Goal: Task Accomplishment & Management: Use online tool/utility

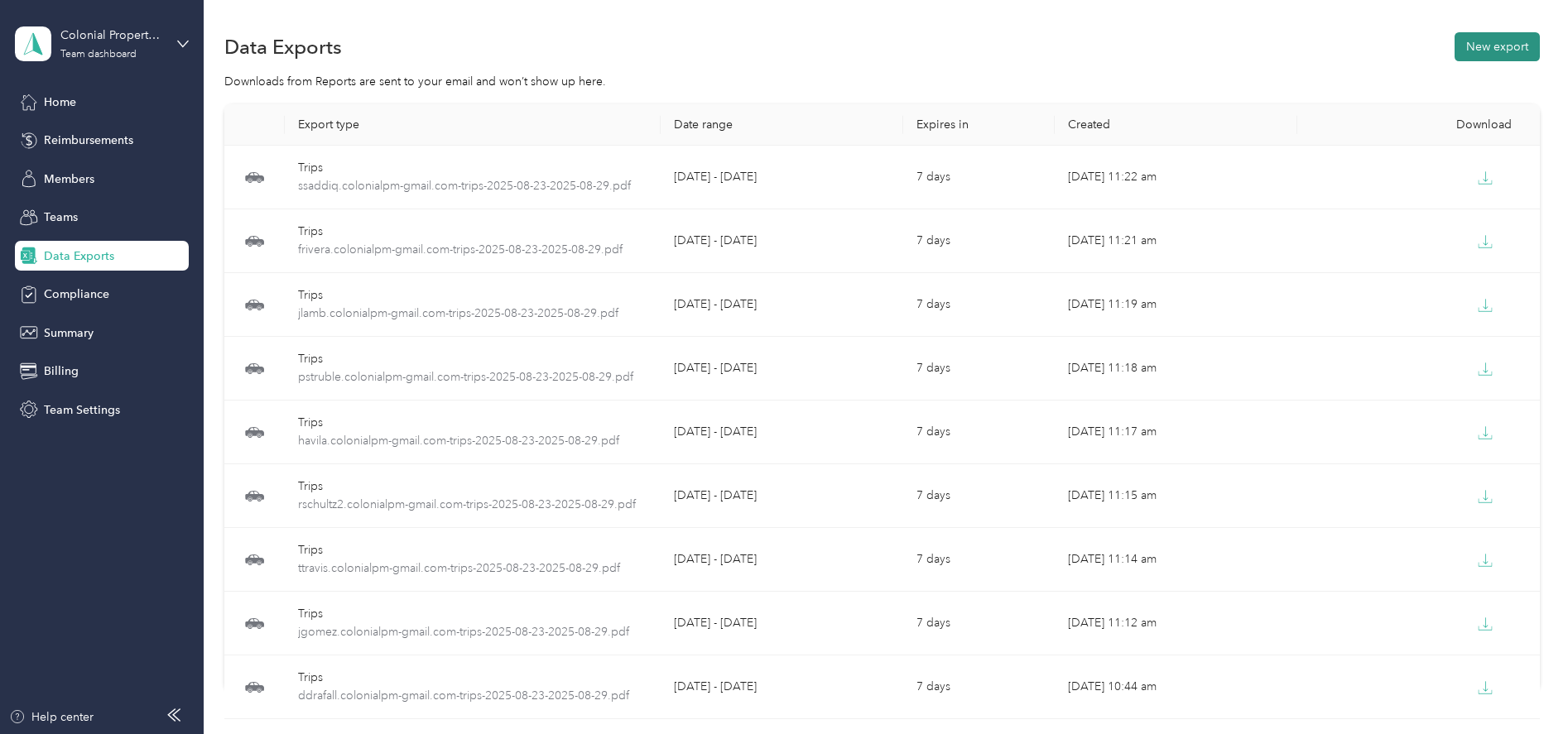
click at [1477, 58] on button "New export" at bounding box center [1497, 46] width 86 height 29
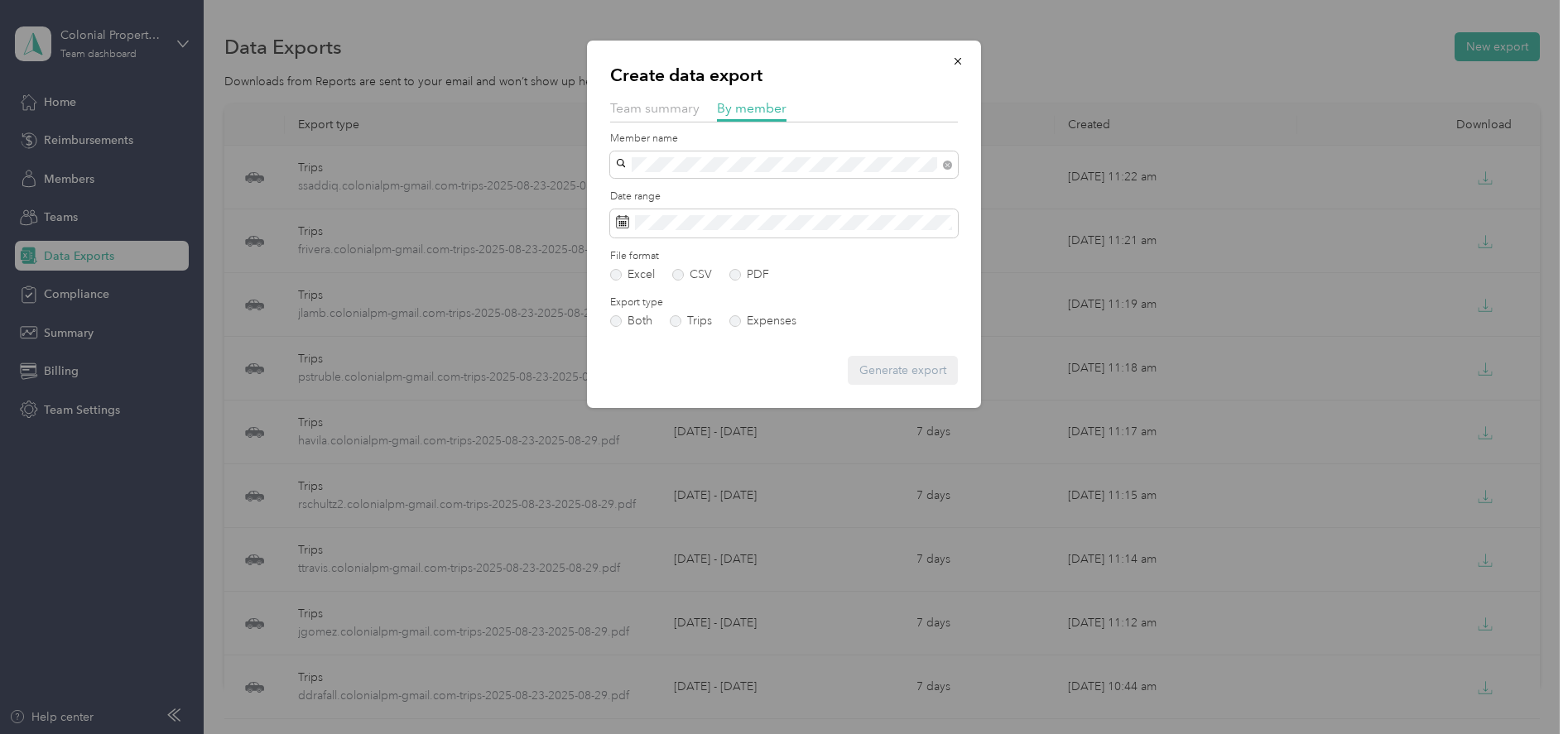
click at [683, 193] on div "[EMAIL_ADDRESS][DOMAIN_NAME]" at bounding box center [784, 194] width 324 height 18
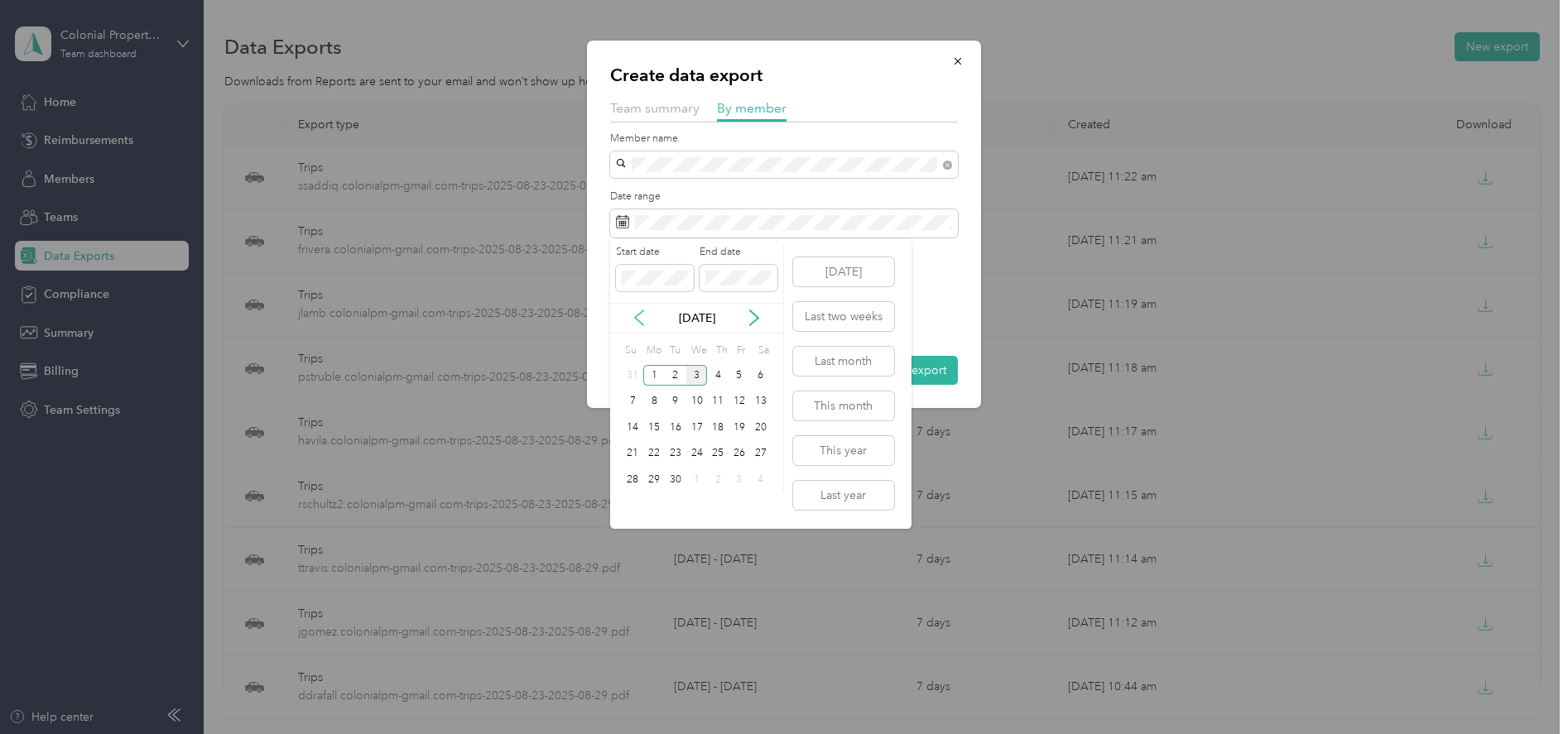
click at [639, 320] on icon at bounding box center [639, 318] width 17 height 17
click at [762, 455] on div "23" at bounding box center [760, 453] width 21 height 20
click at [731, 483] on div "29" at bounding box center [739, 479] width 21 height 20
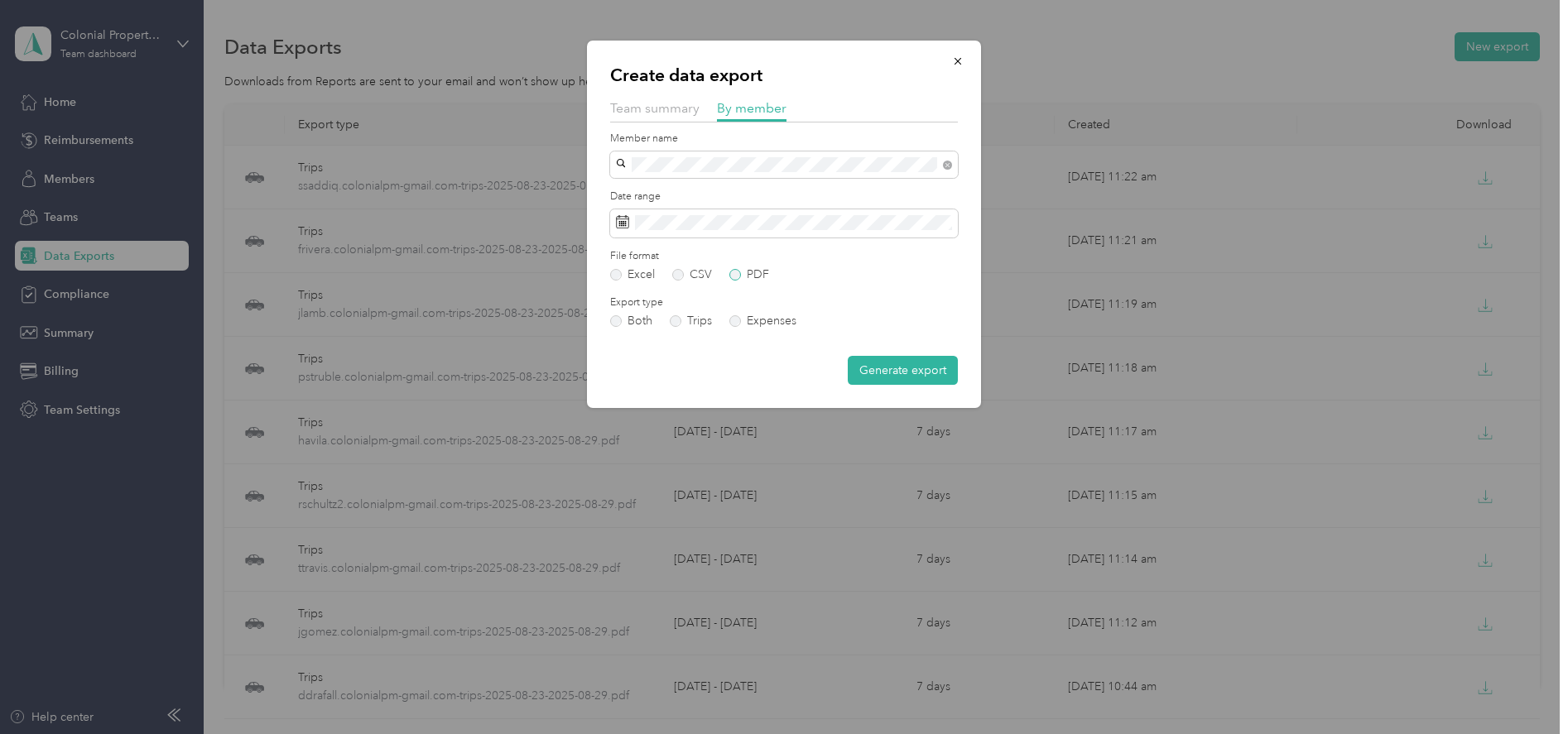
click at [737, 280] on label "PDF" at bounding box center [749, 275] width 40 height 11
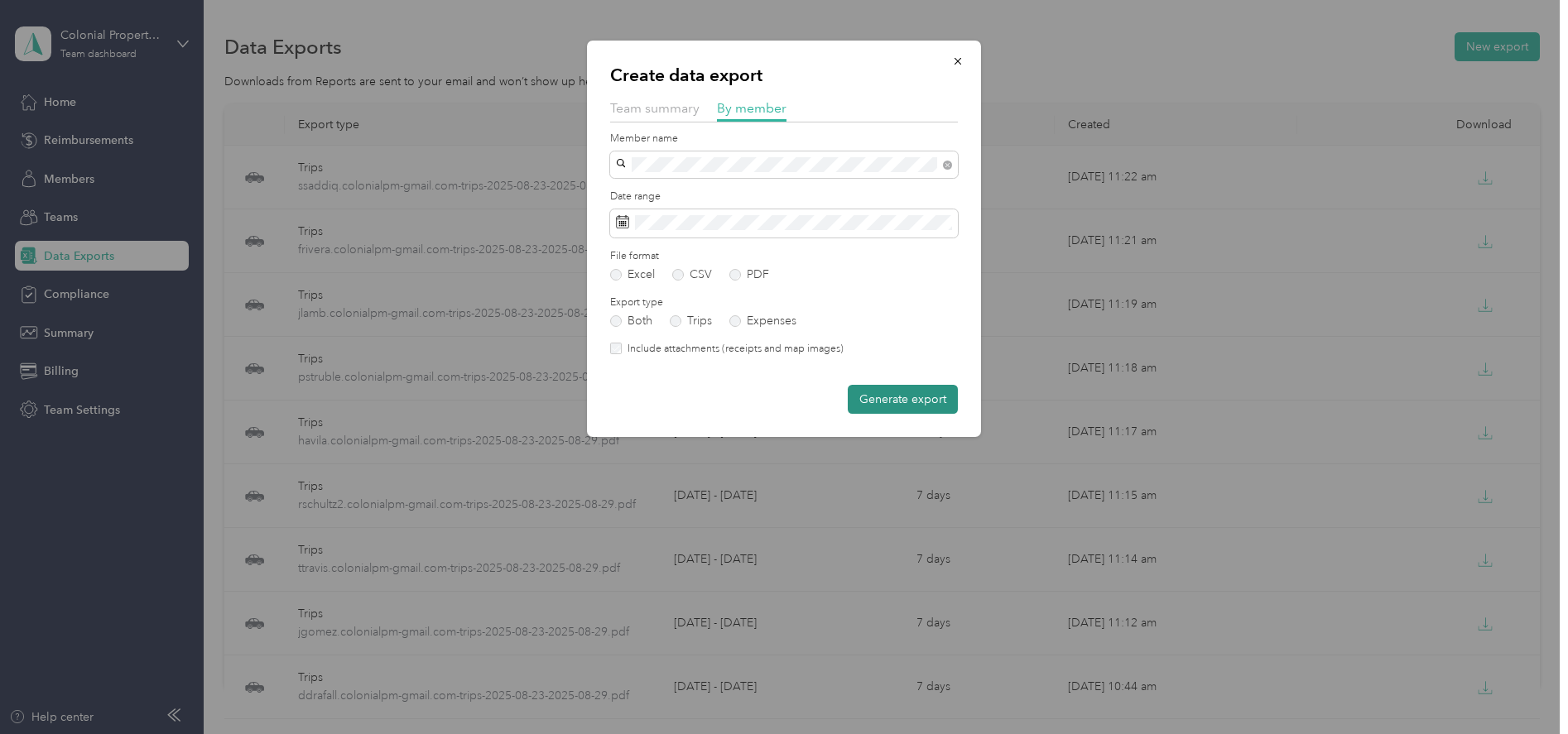
click at [877, 402] on button "Generate export" at bounding box center [903, 399] width 110 height 29
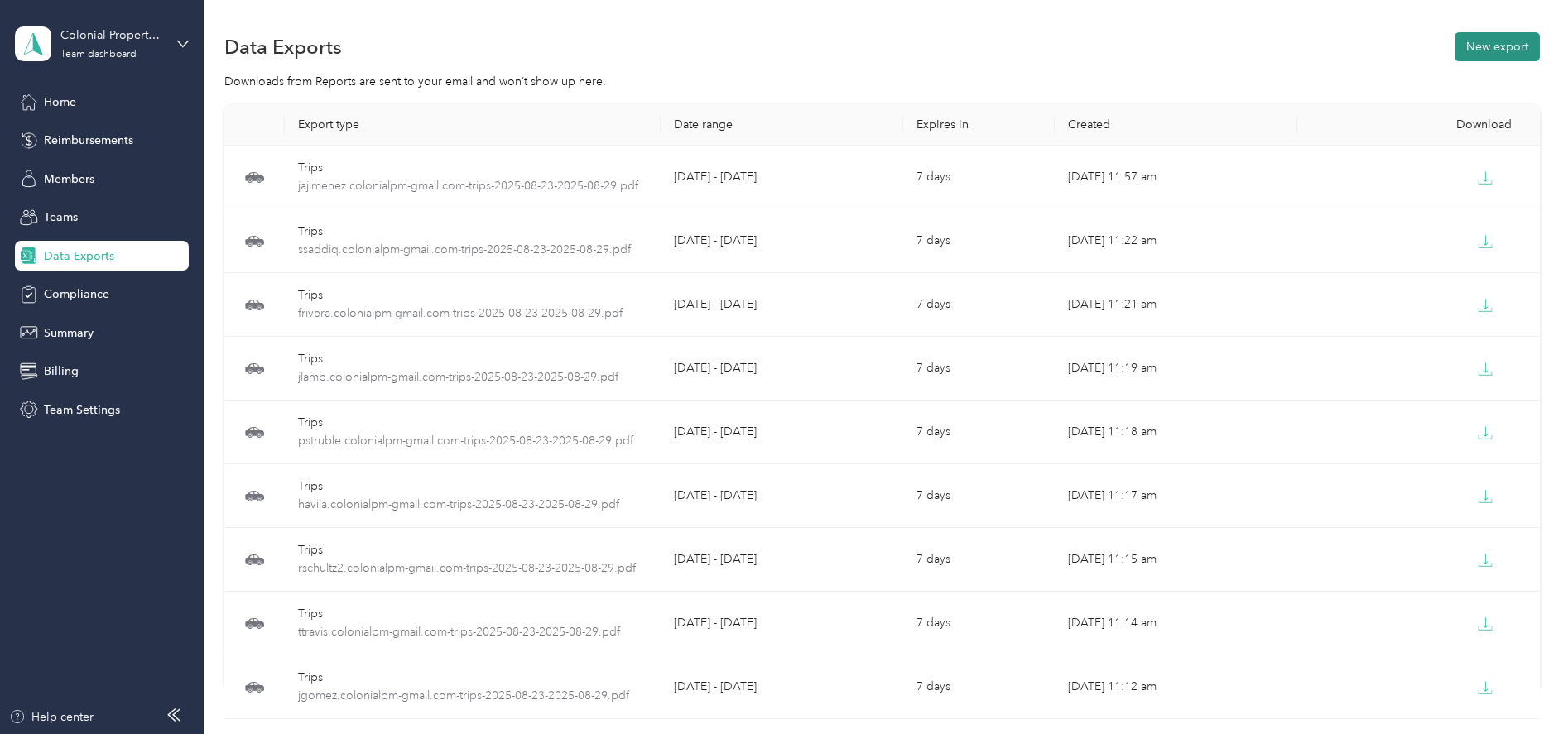
click at [1488, 53] on button "New export" at bounding box center [1497, 46] width 86 height 29
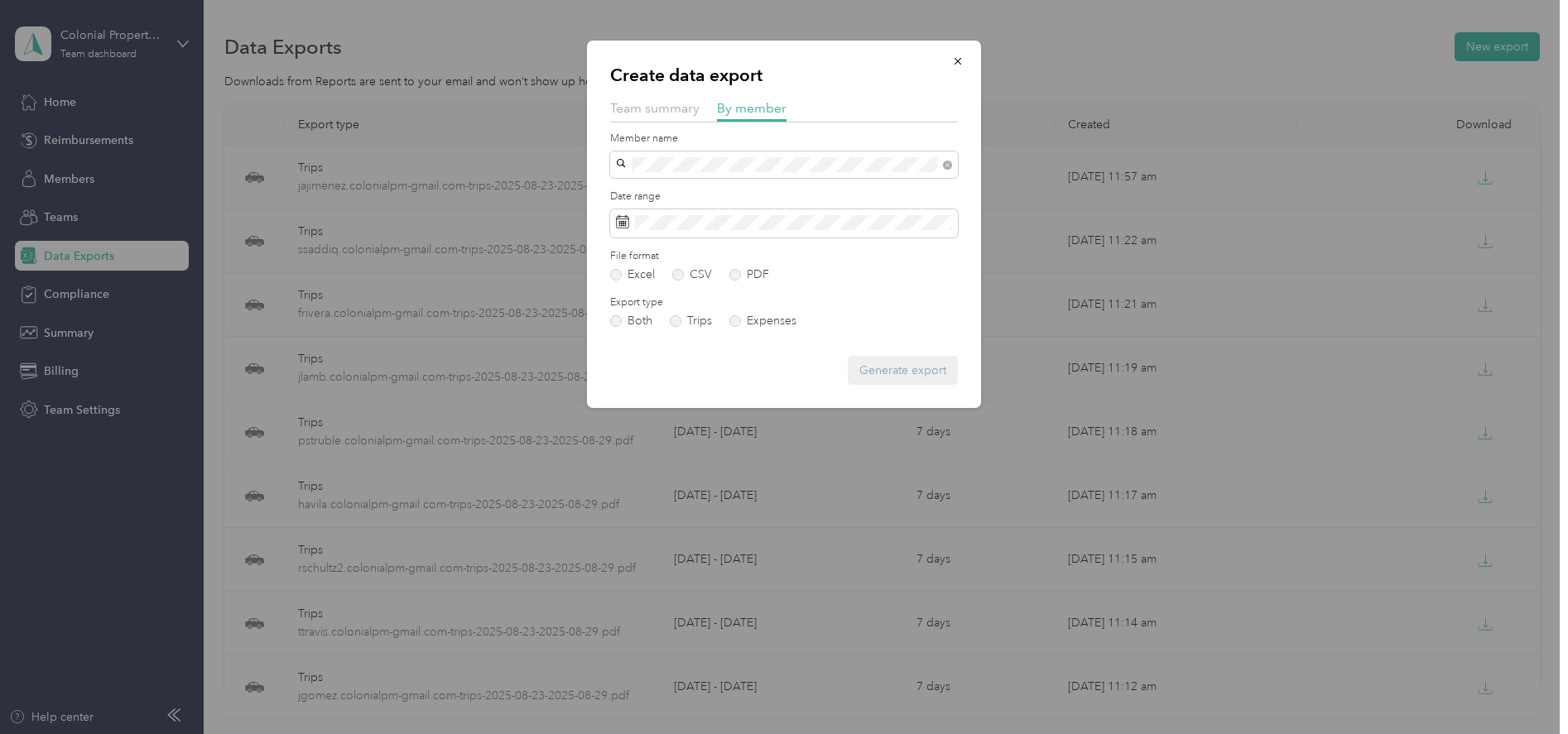
click at [653, 215] on div "[EMAIL_ADDRESS][DOMAIN_NAME]" at bounding box center [784, 223] width 324 height 18
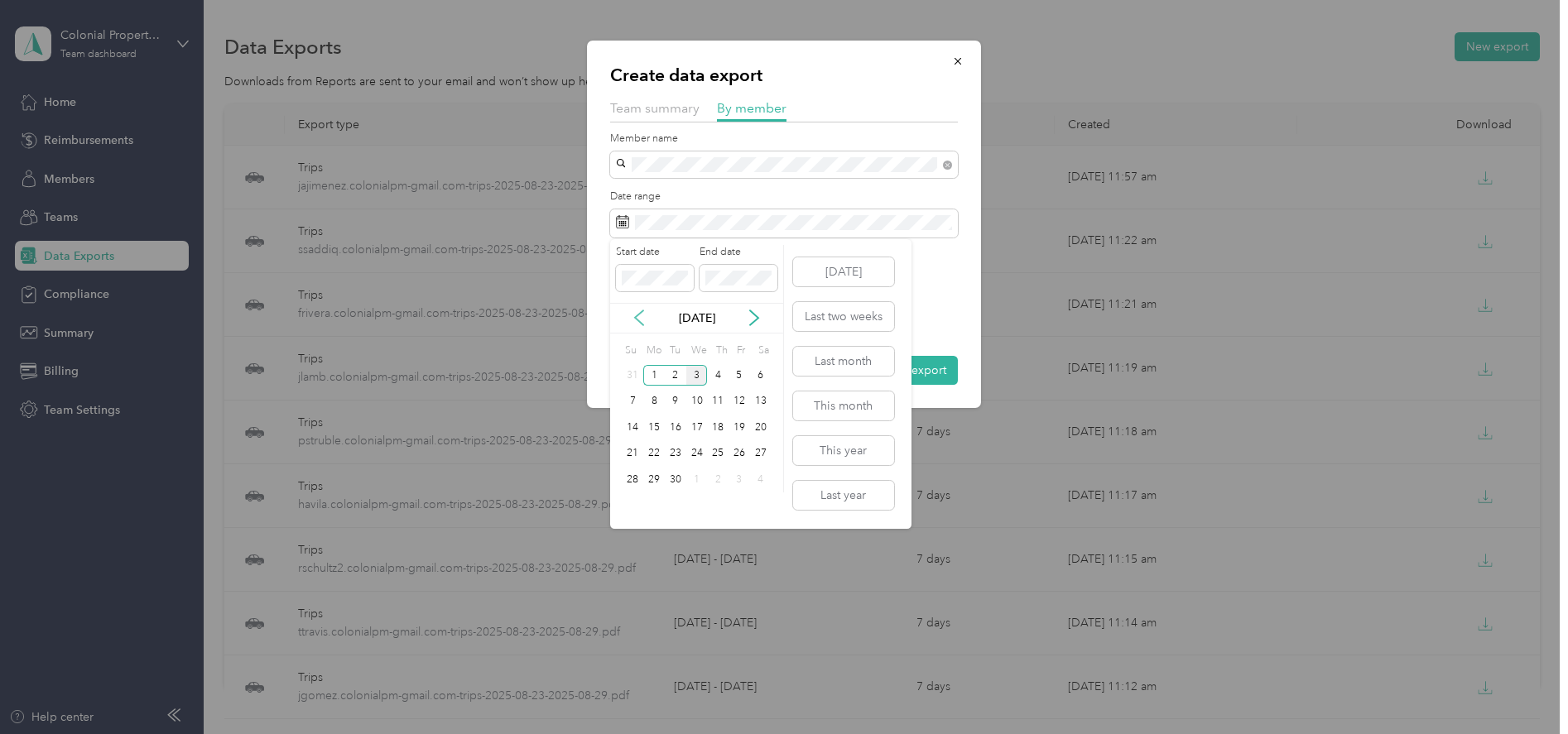
click at [642, 318] on icon at bounding box center [639, 318] width 17 height 17
click at [755, 449] on div "23" at bounding box center [760, 453] width 21 height 20
click at [735, 475] on div "29" at bounding box center [739, 479] width 21 height 20
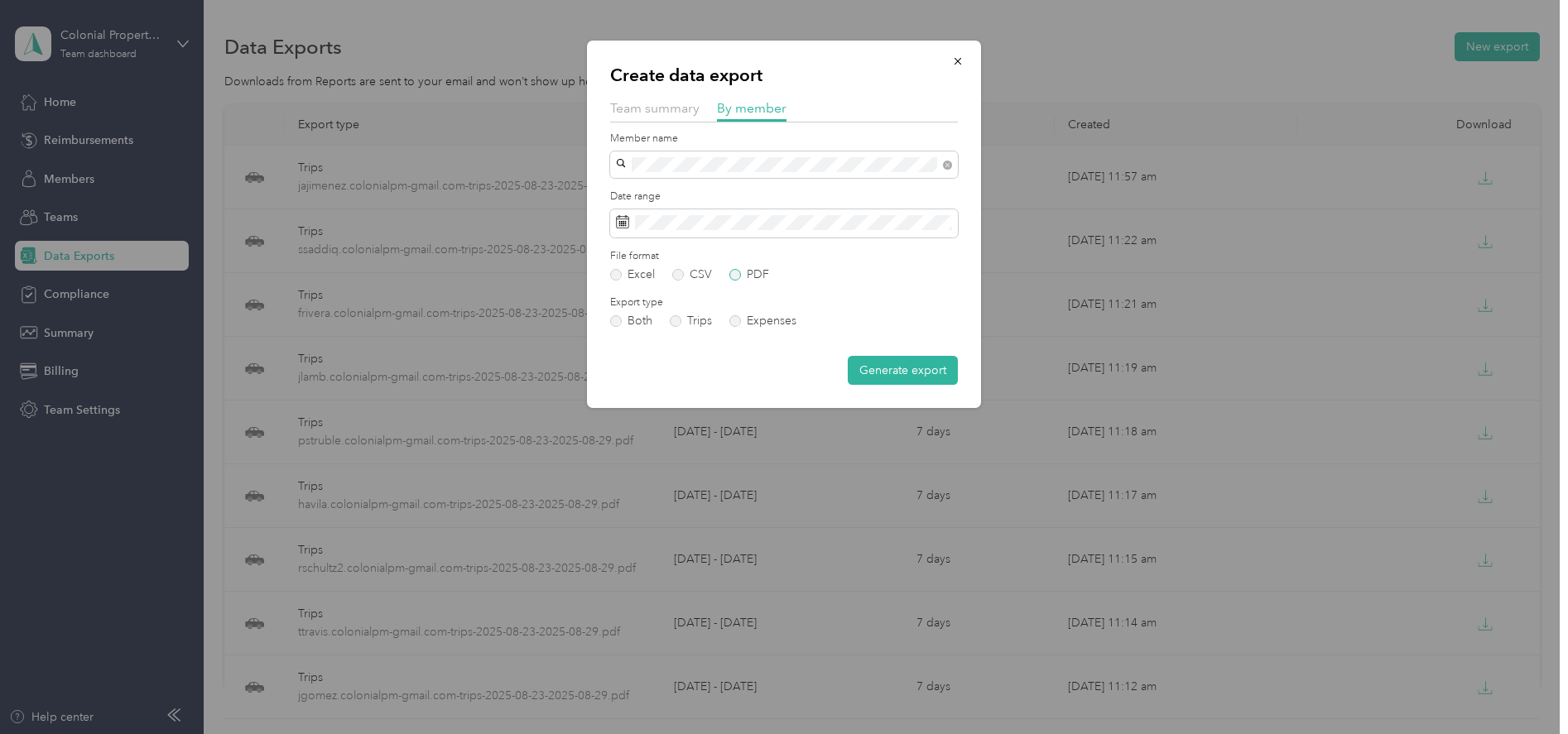
click at [739, 275] on label "PDF" at bounding box center [749, 275] width 40 height 11
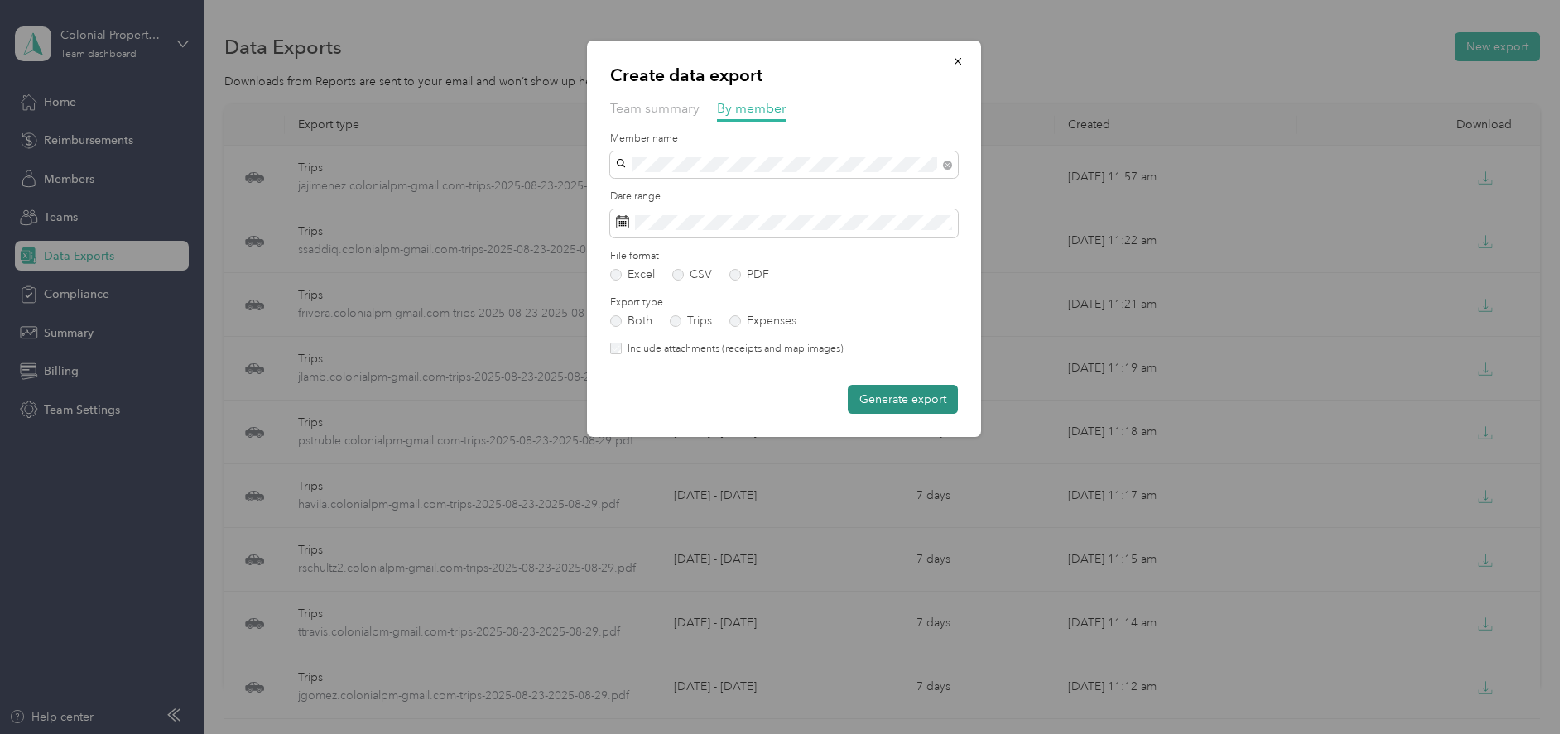
click at [868, 400] on button "Generate export" at bounding box center [903, 399] width 110 height 29
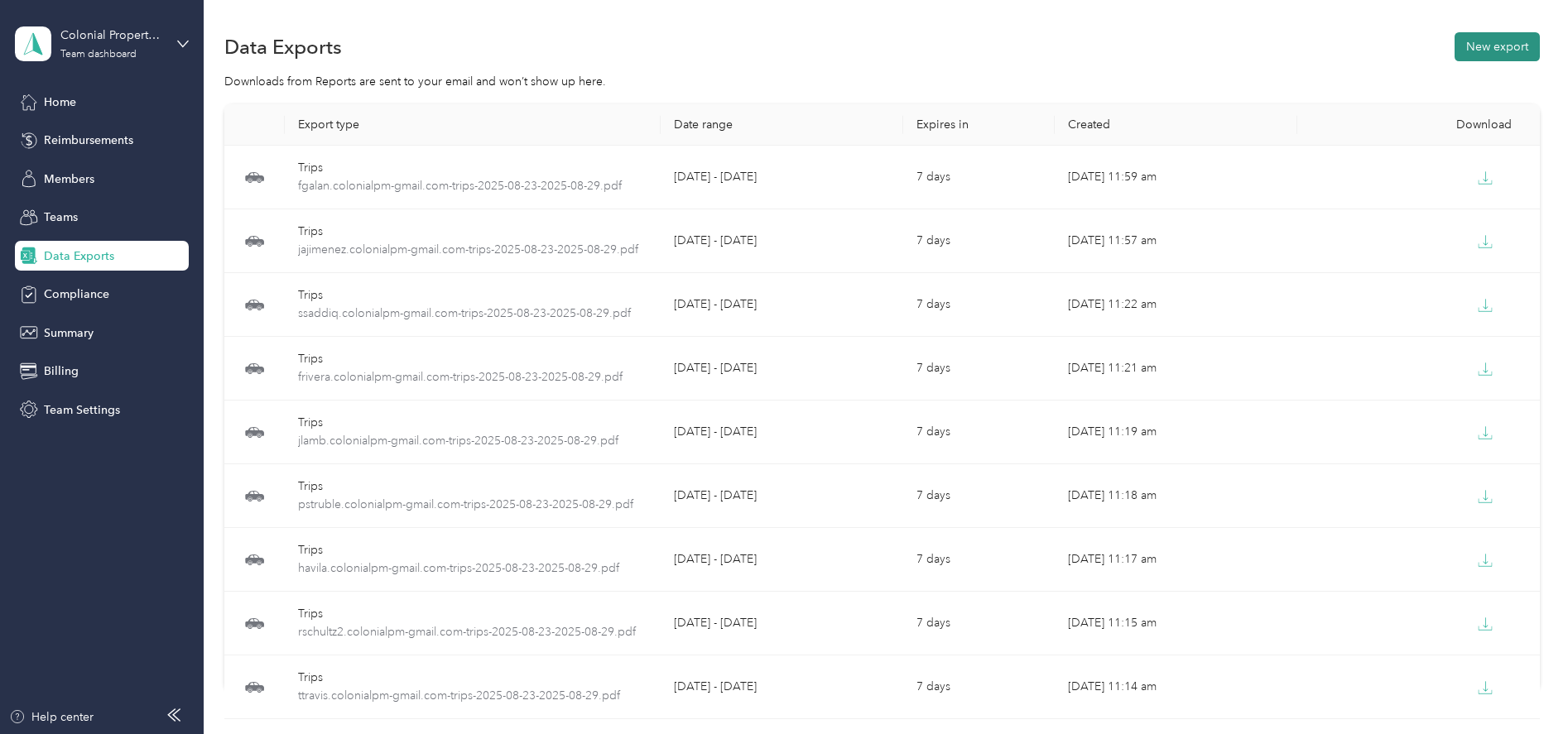
click at [1464, 57] on button "New export" at bounding box center [1497, 46] width 86 height 29
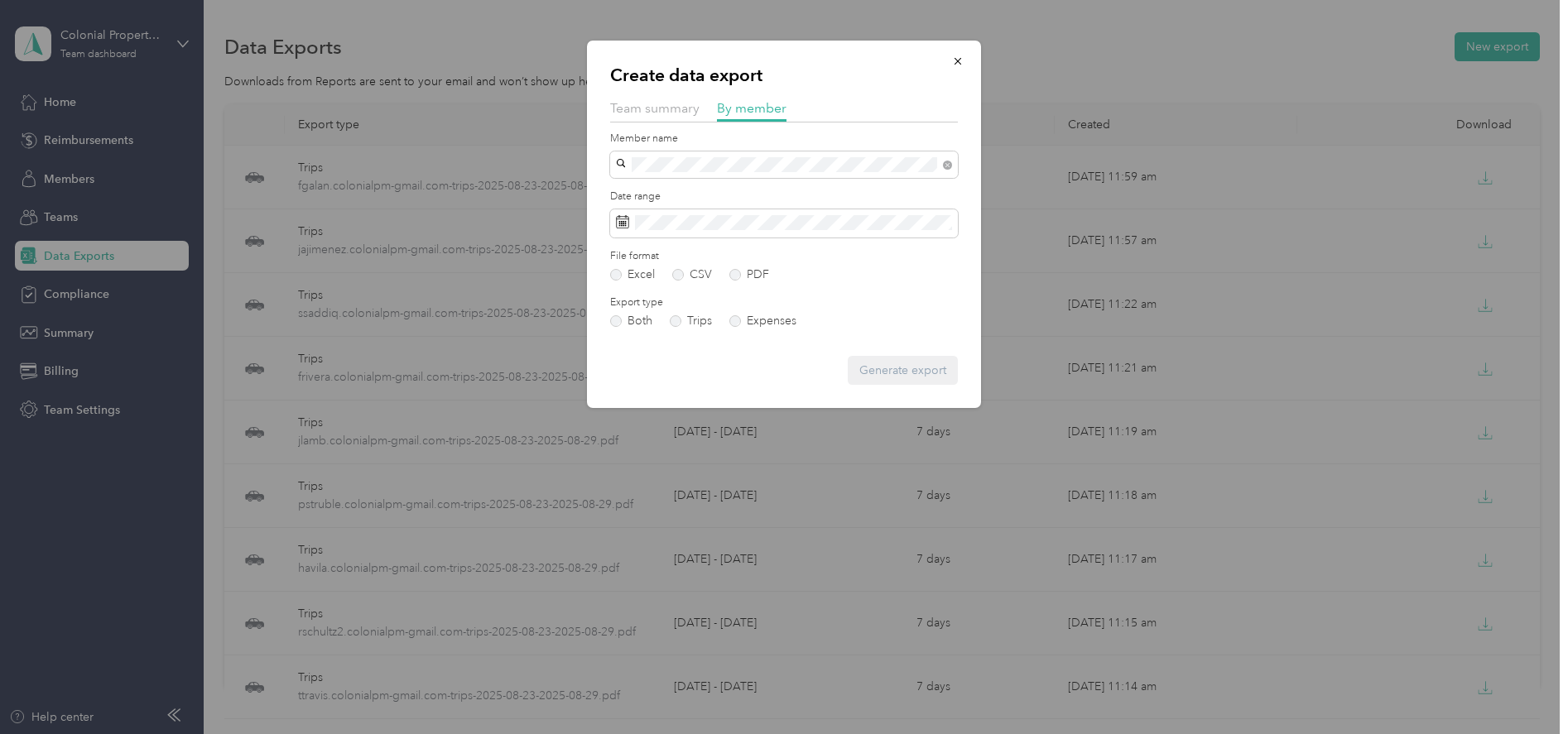
click at [679, 190] on span "[EMAIL_ADDRESS][DOMAIN_NAME]" at bounding box center [719, 185] width 195 height 14
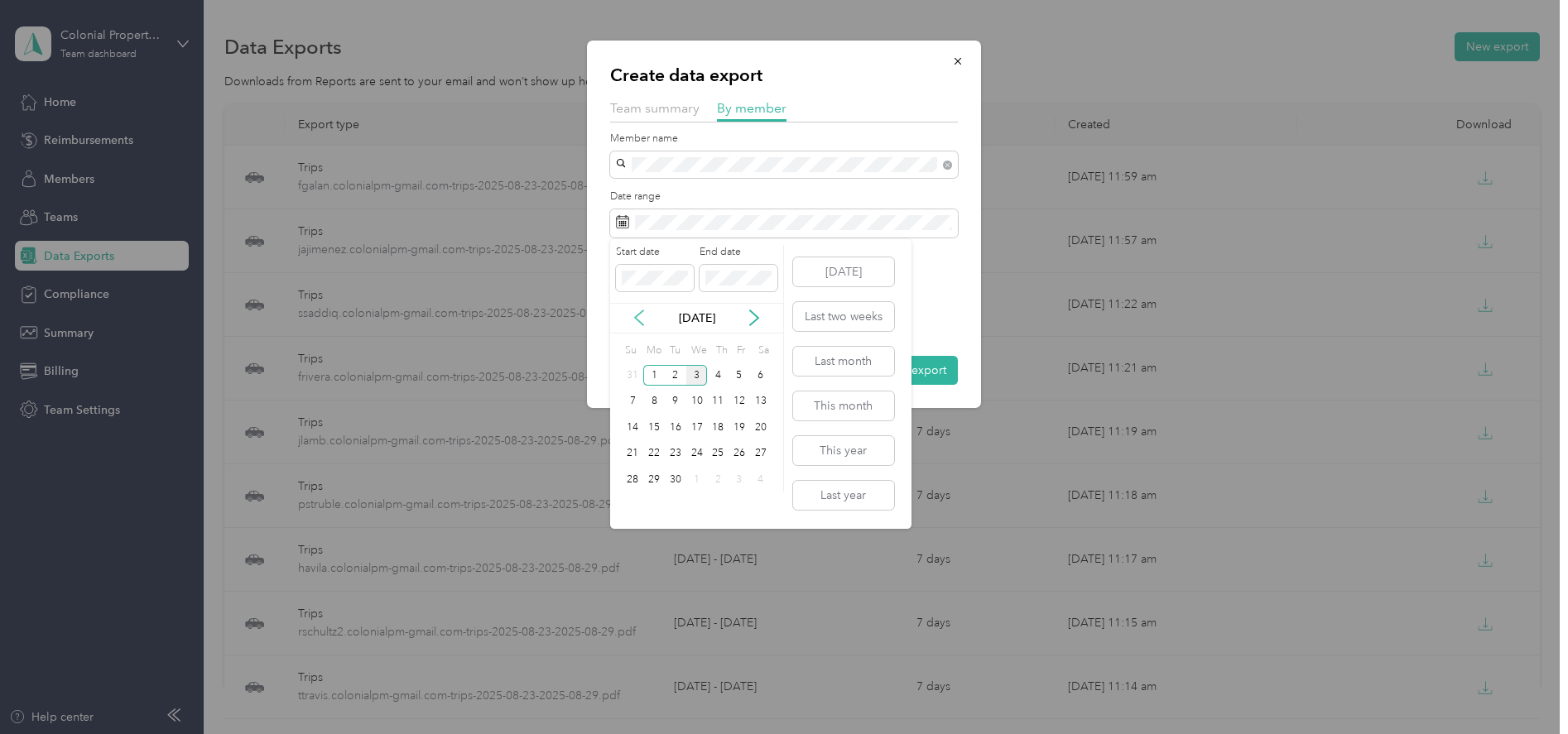
click at [639, 320] on icon at bounding box center [639, 318] width 17 height 17
click at [755, 459] on div "23" at bounding box center [760, 453] width 21 height 20
click at [737, 477] on div "29" at bounding box center [739, 479] width 21 height 20
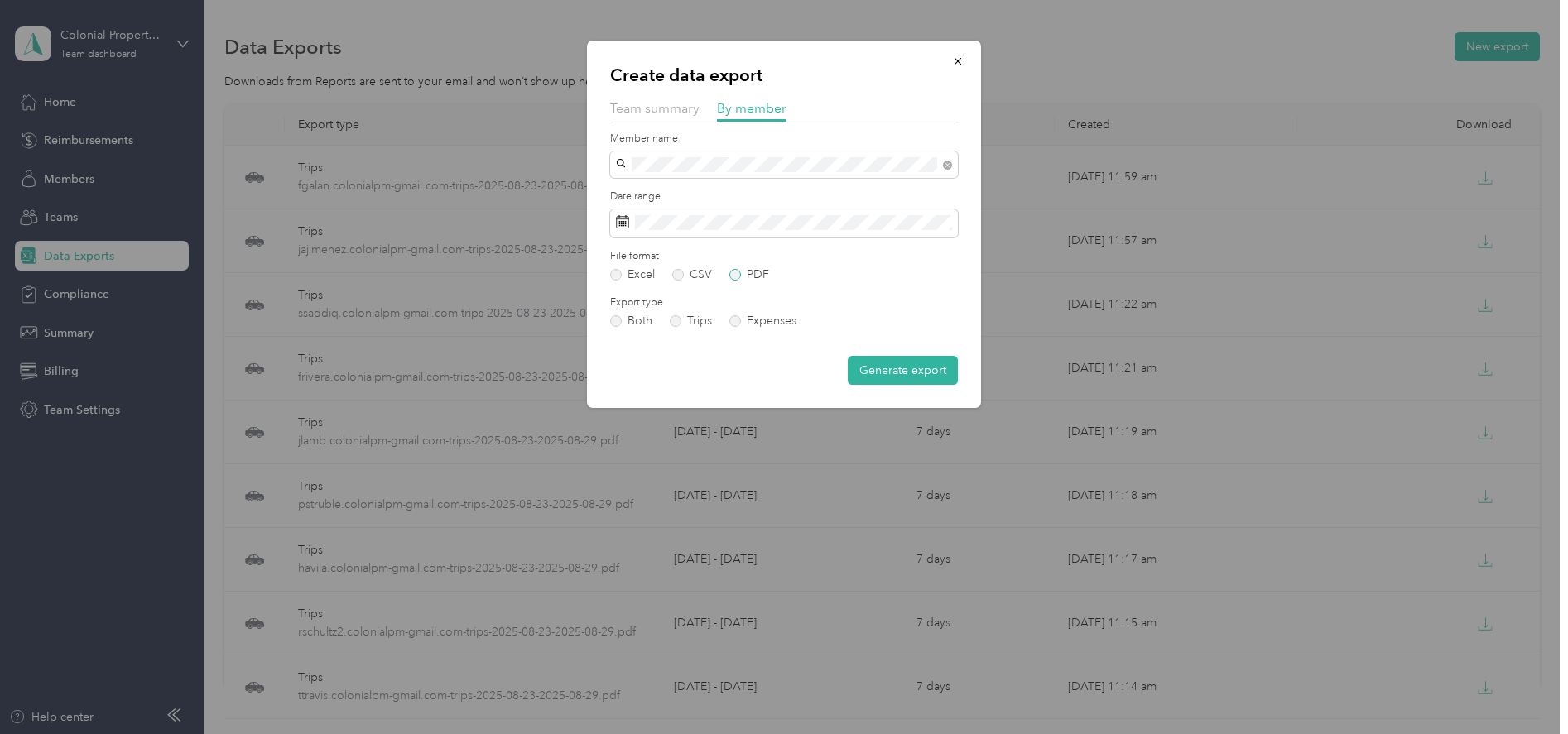
click at [739, 272] on label "PDF" at bounding box center [749, 275] width 40 height 11
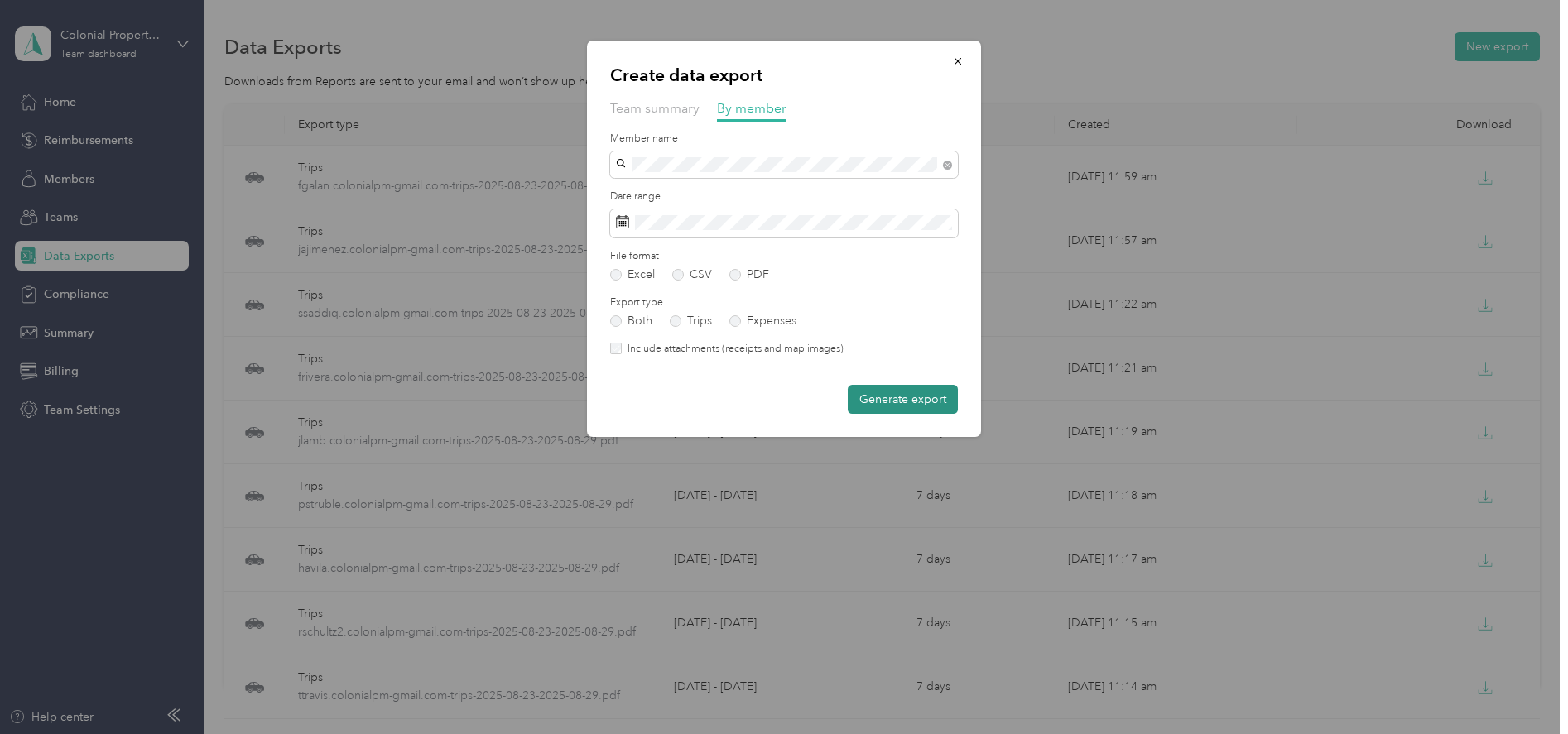
click at [901, 405] on button "Generate export" at bounding box center [903, 399] width 110 height 29
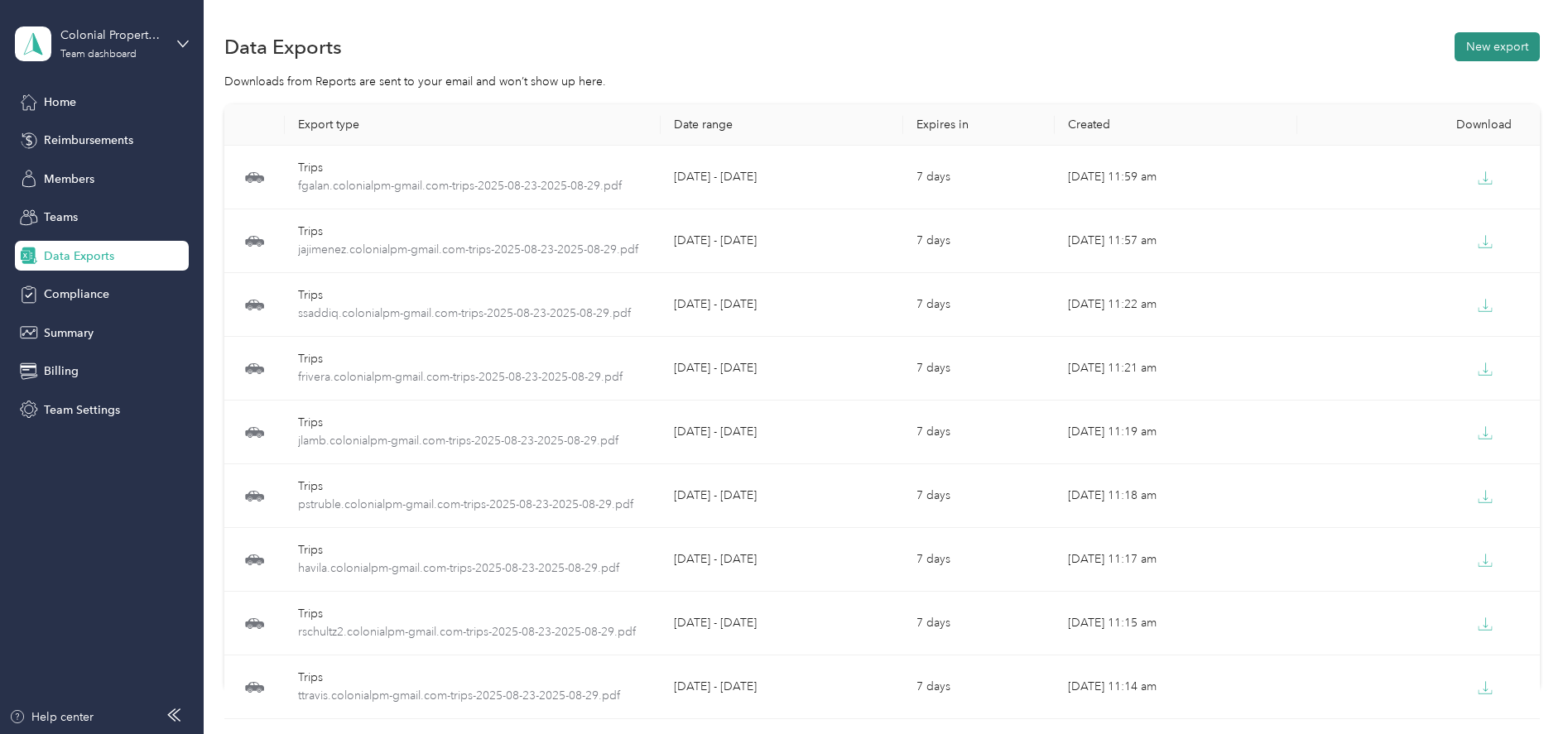
click at [1469, 57] on button "New export" at bounding box center [1497, 46] width 86 height 29
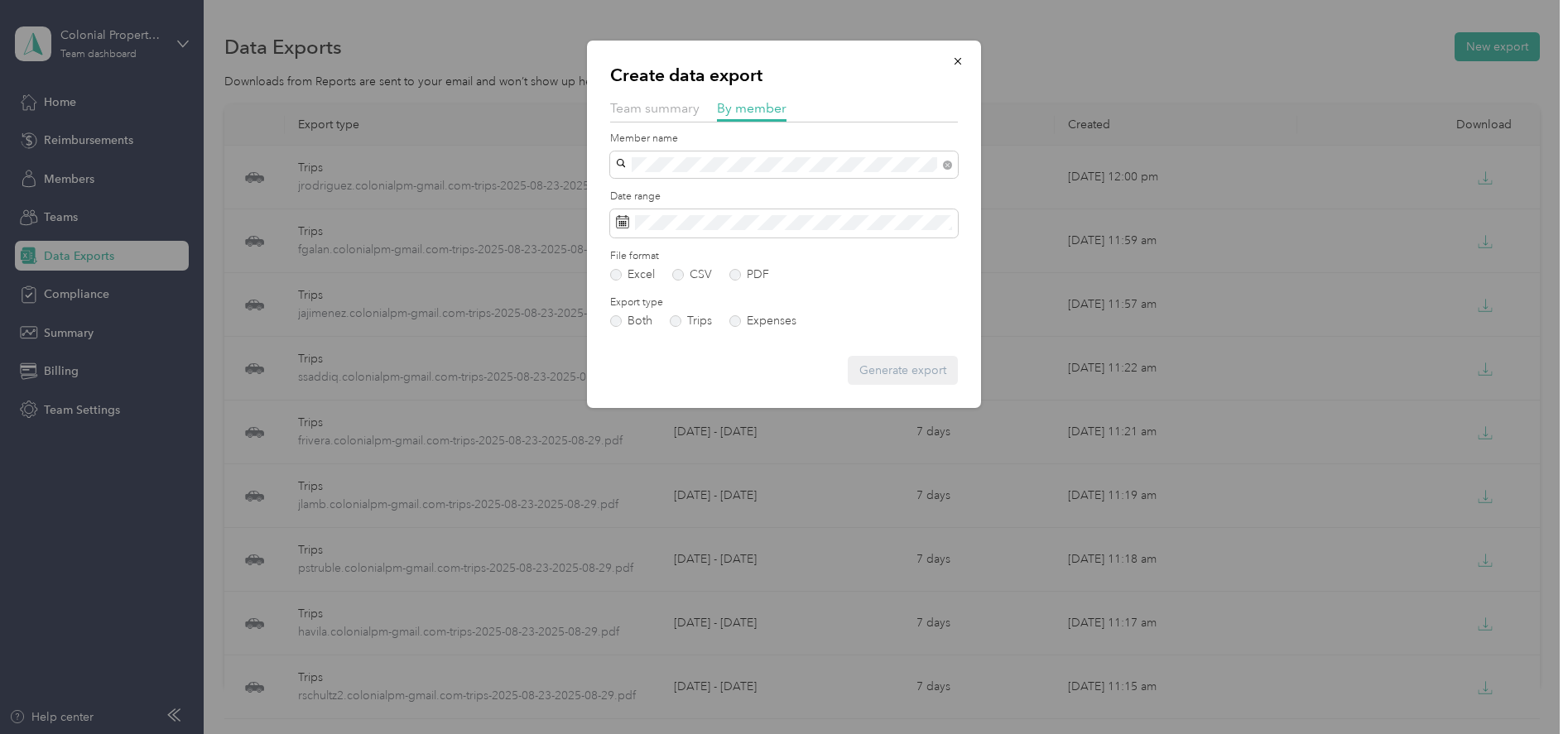
click at [674, 193] on li "[EMAIL_ADDRESS][DOMAIN_NAME]" at bounding box center [784, 192] width 348 height 29
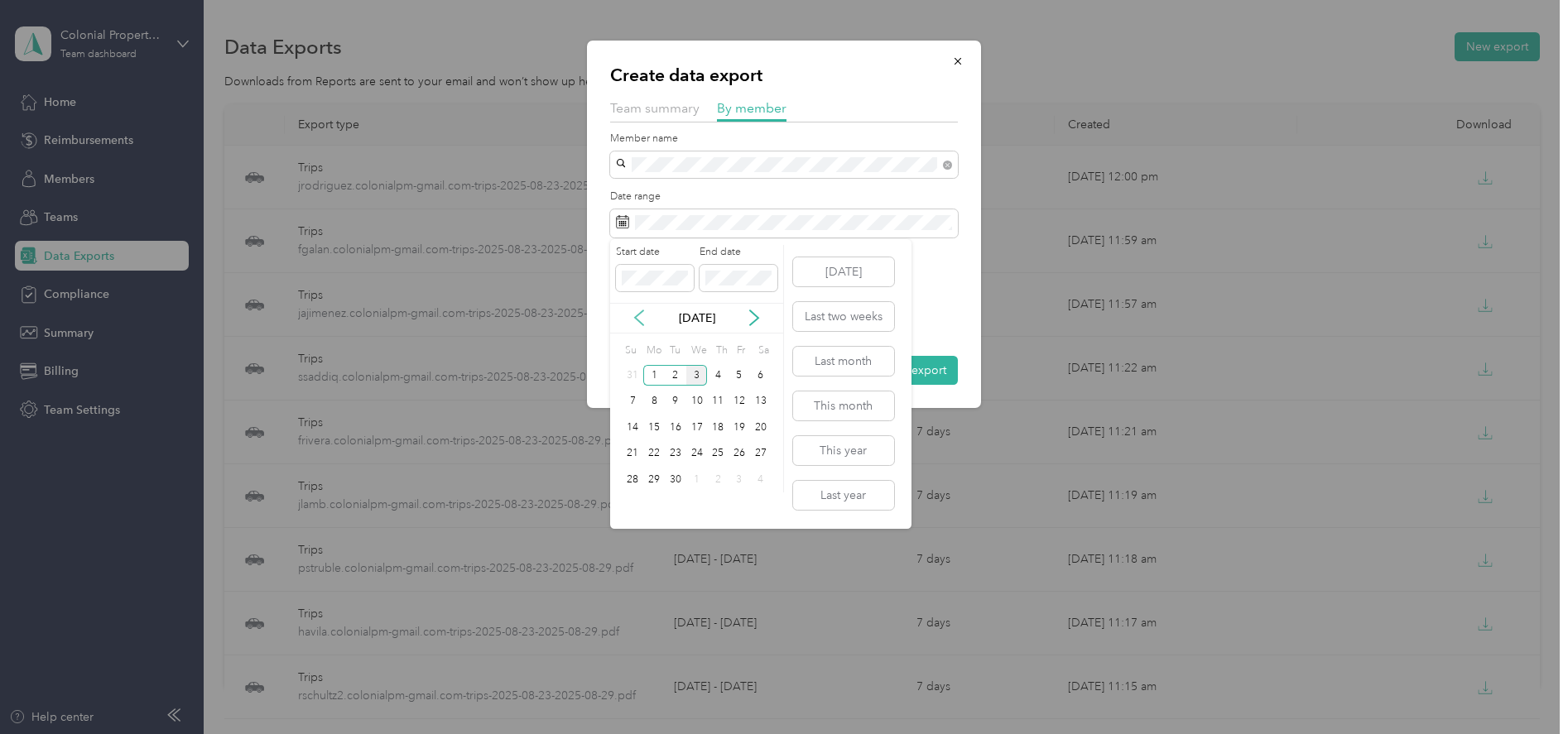
click at [640, 315] on icon at bounding box center [639, 318] width 17 height 17
click at [768, 455] on div "23" at bounding box center [760, 453] width 21 height 20
click at [737, 478] on div "29" at bounding box center [739, 479] width 21 height 20
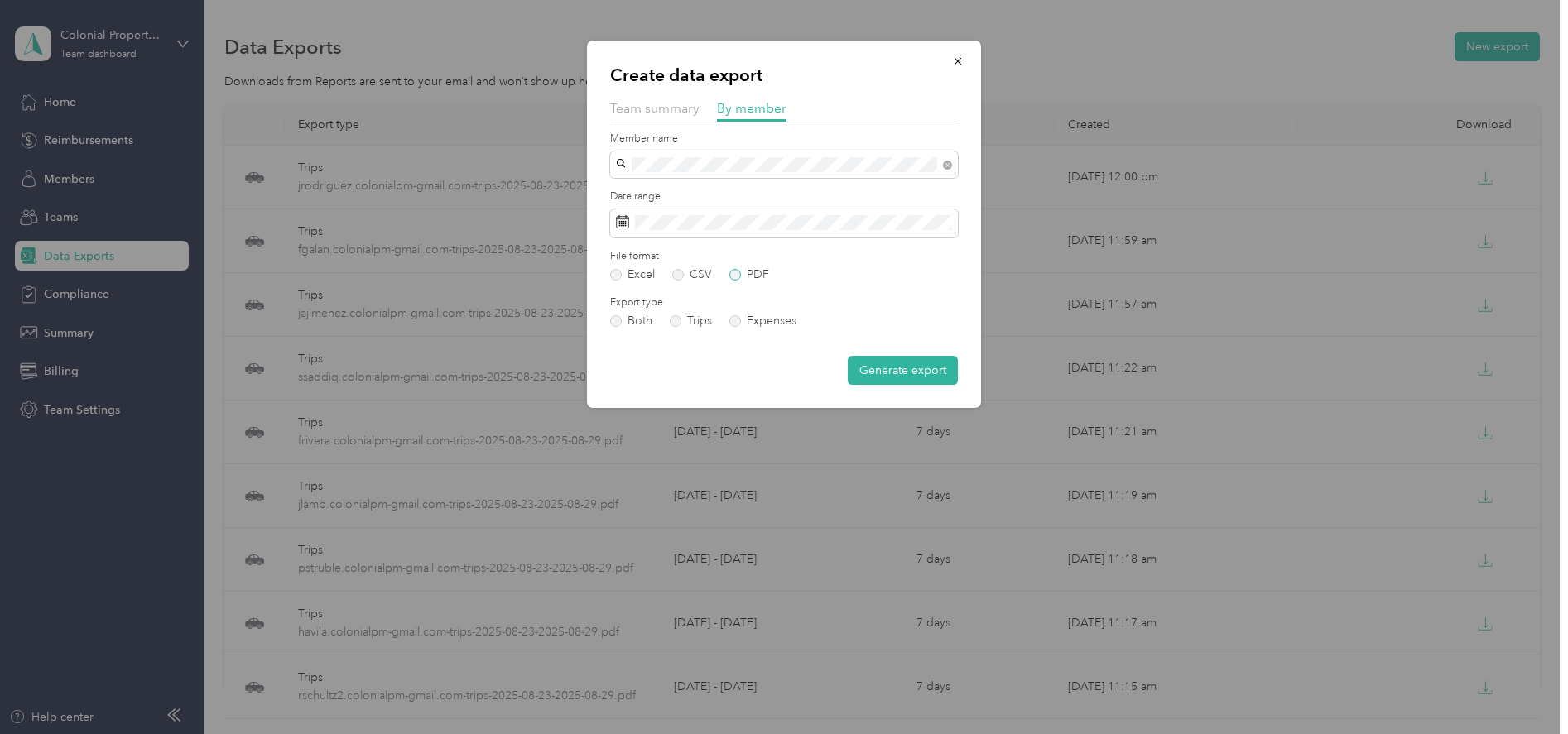
click at [731, 278] on label "PDF" at bounding box center [749, 275] width 40 height 11
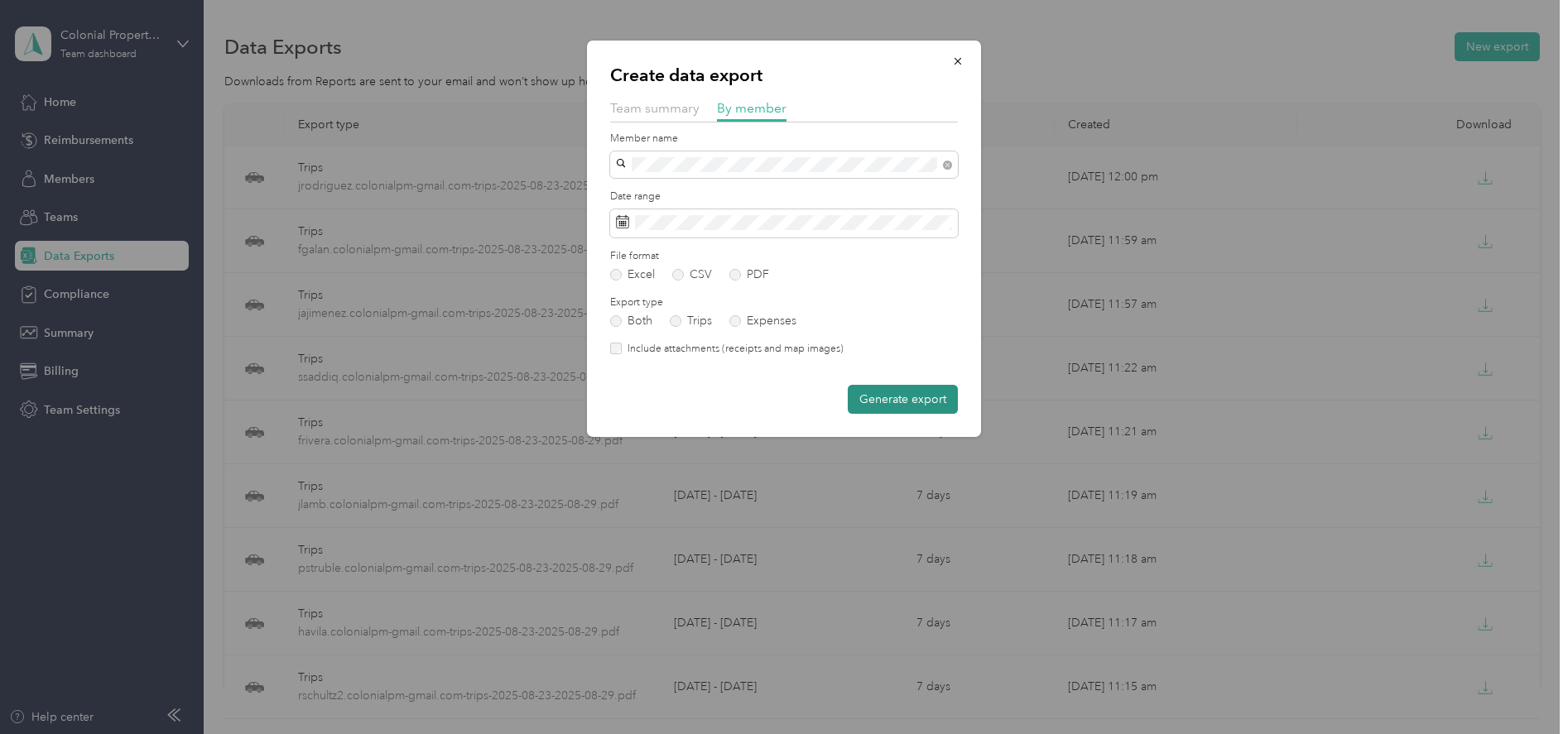
click at [888, 407] on button "Generate export" at bounding box center [903, 399] width 110 height 29
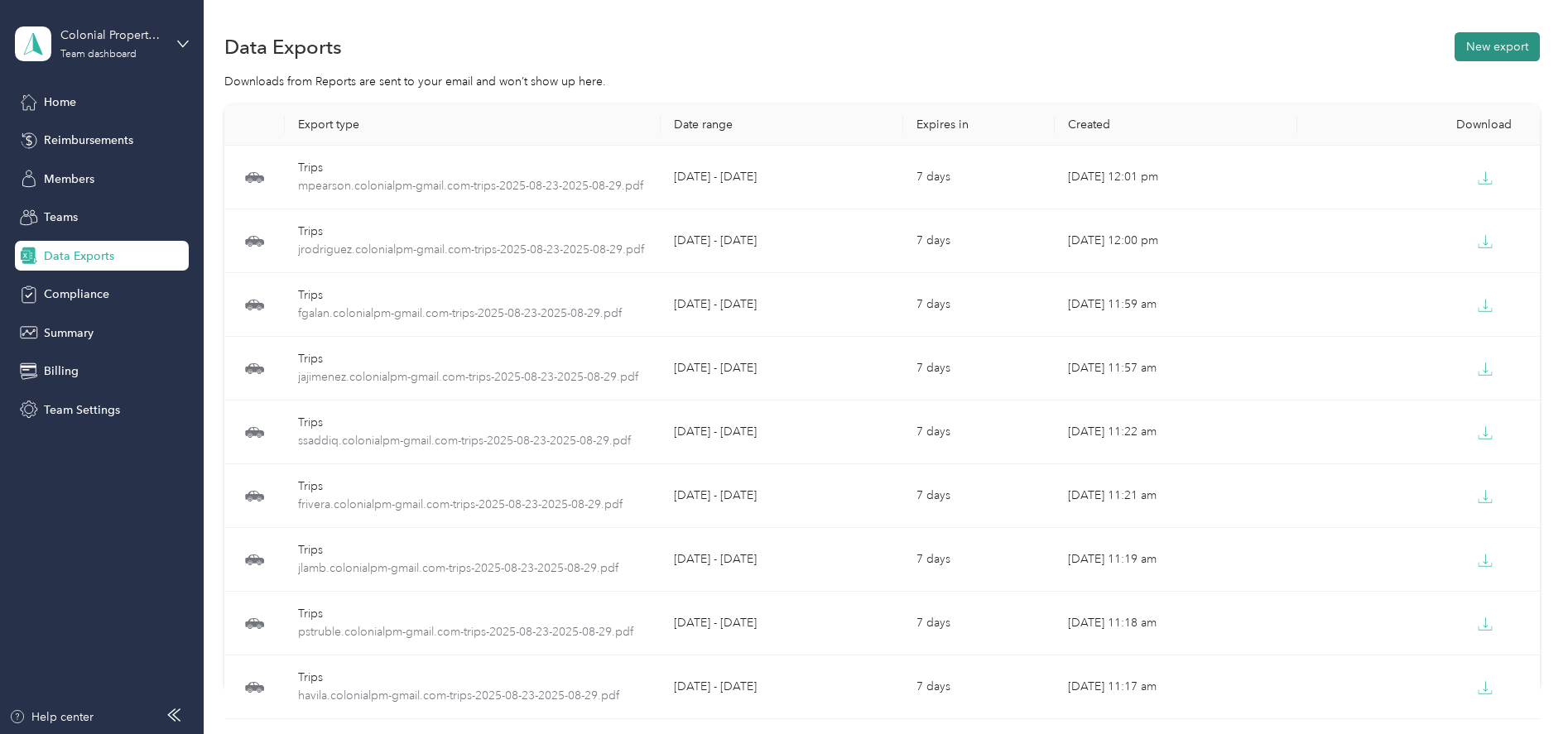
click at [1461, 44] on button "New export" at bounding box center [1497, 46] width 86 height 29
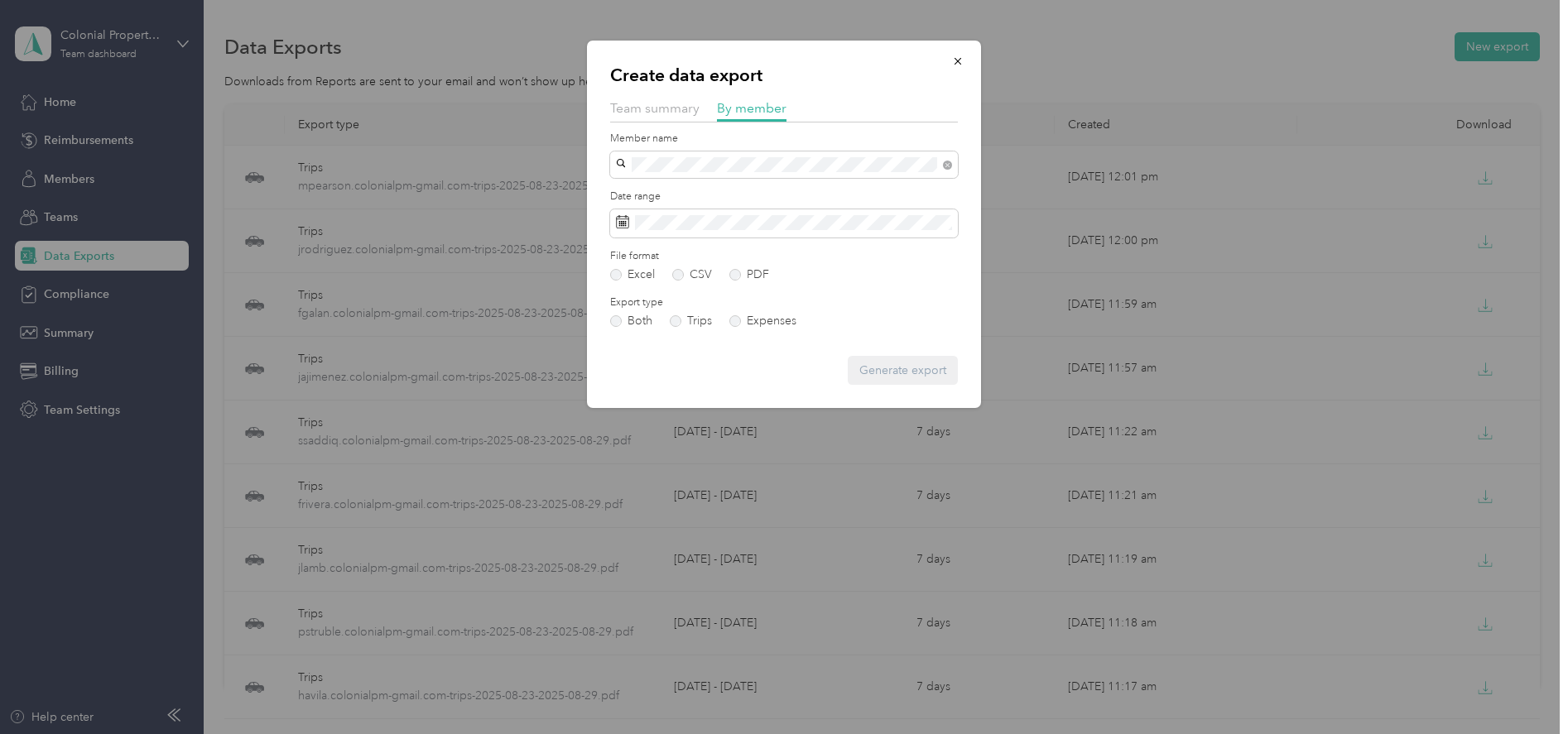
click at [681, 188] on span "[EMAIL_ADDRESS][DOMAIN_NAME]" at bounding box center [719, 190] width 195 height 14
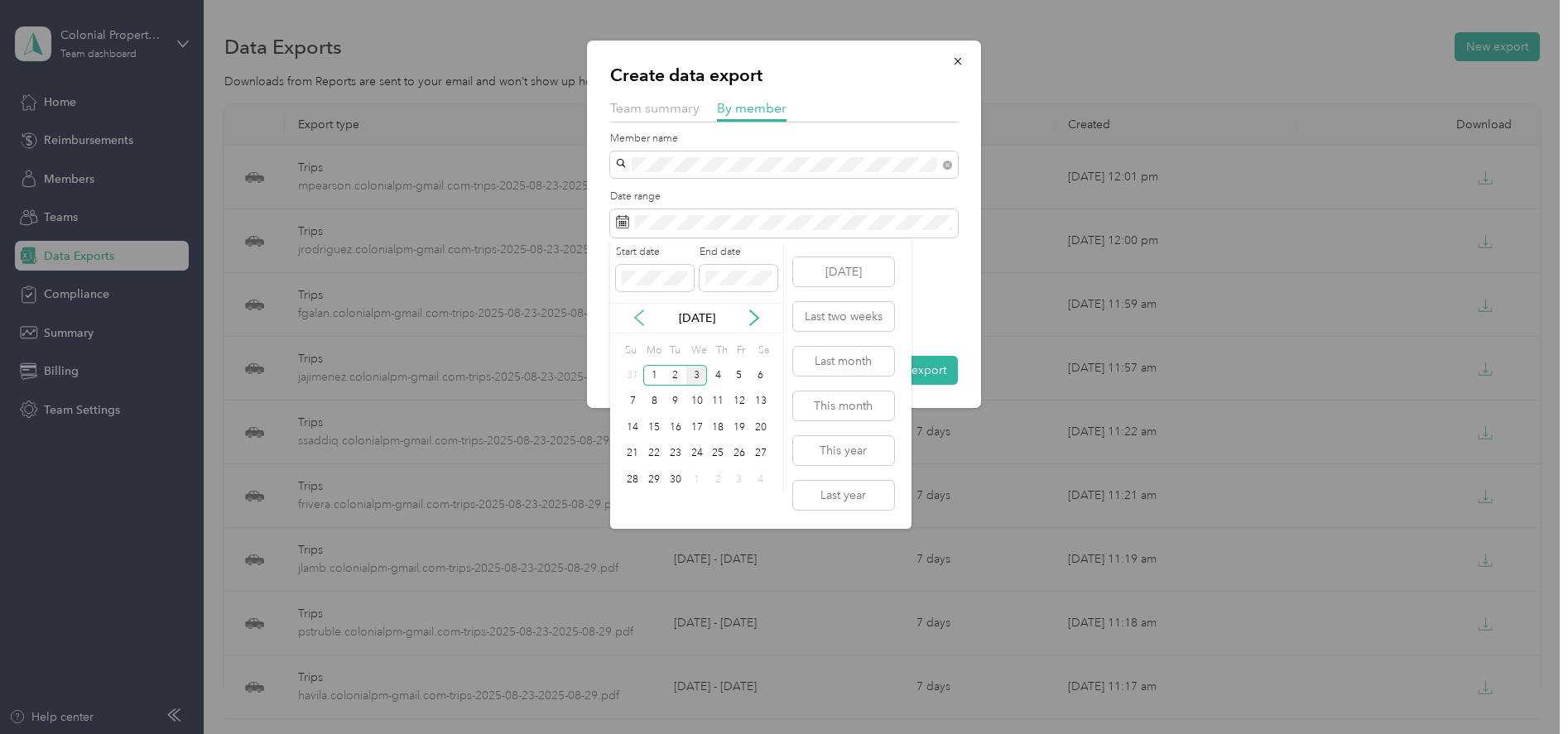
click at [639, 312] on icon at bounding box center [639, 318] width 17 height 17
click at [758, 459] on div "23" at bounding box center [760, 453] width 21 height 20
click at [746, 474] on div "29" at bounding box center [739, 479] width 21 height 20
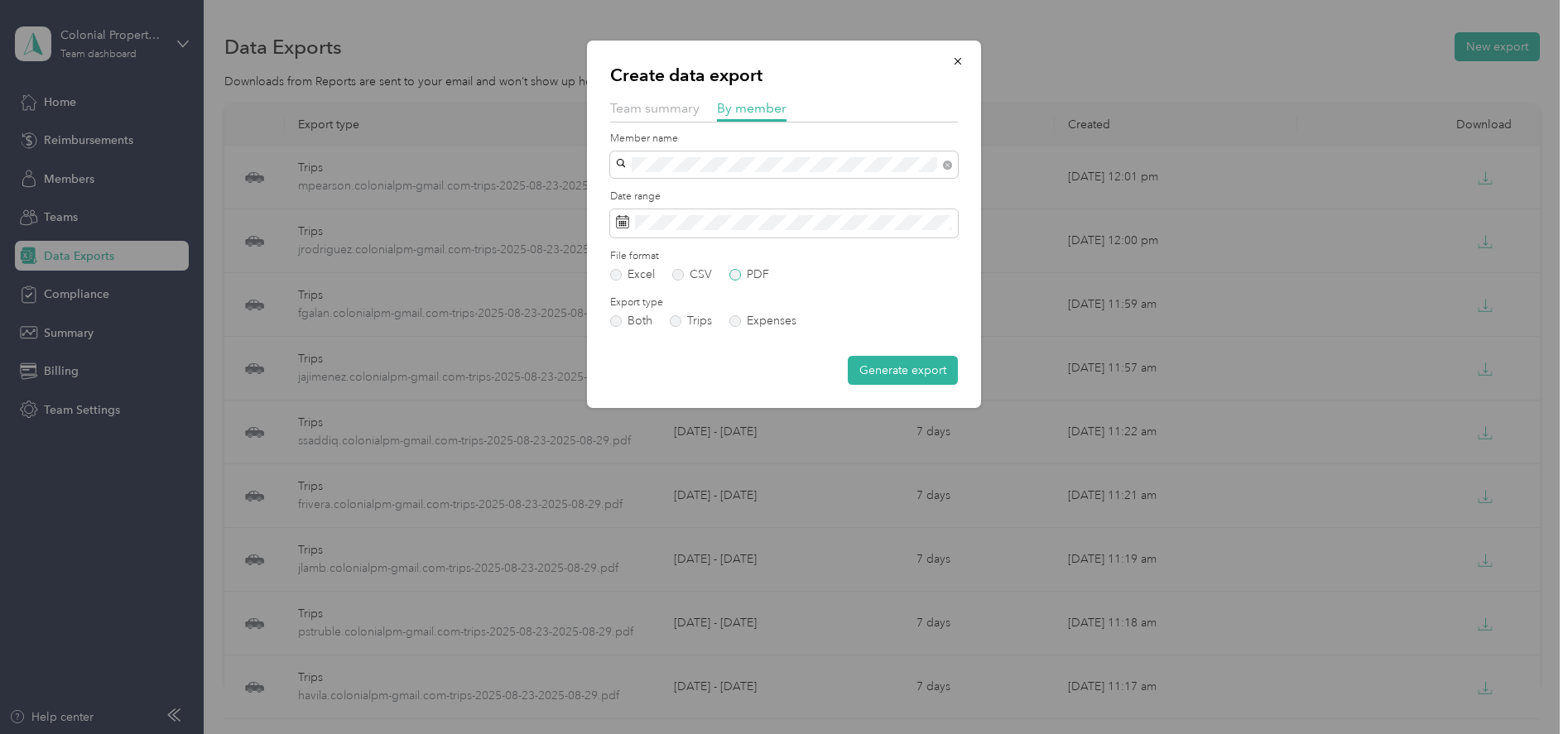
click at [731, 277] on label "PDF" at bounding box center [749, 275] width 40 height 11
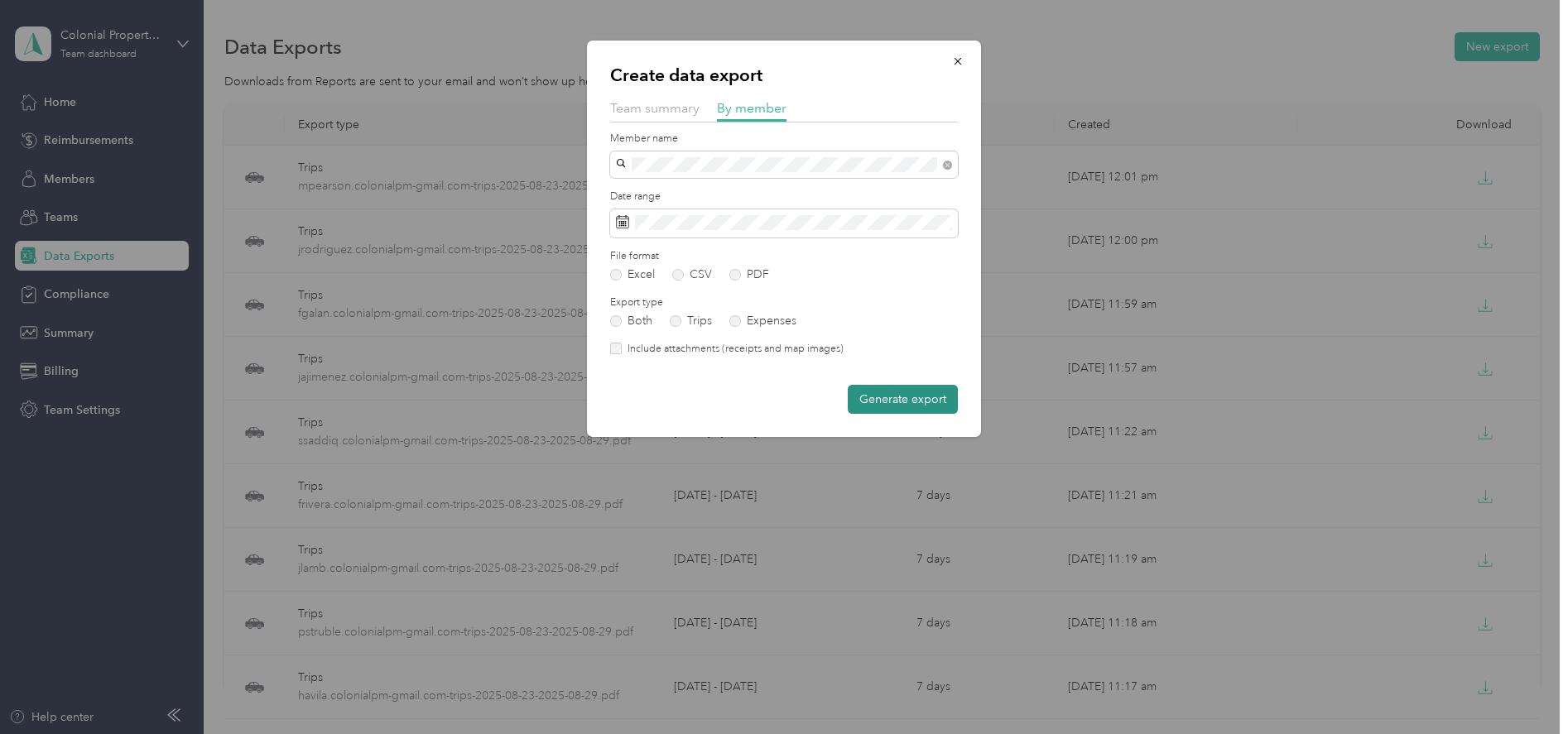
click at [905, 400] on button "Generate export" at bounding box center [903, 399] width 110 height 29
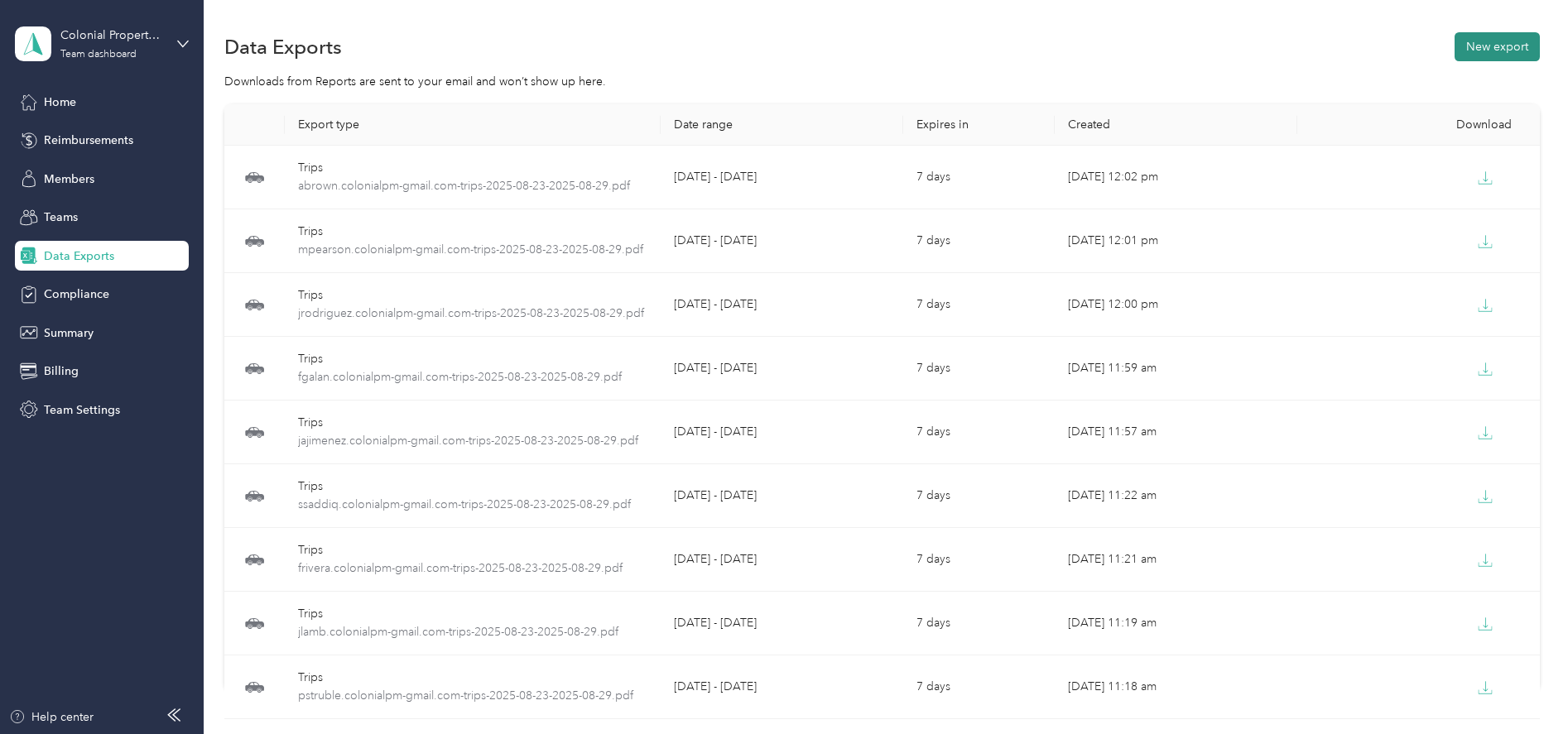
click at [1482, 49] on button "New export" at bounding box center [1497, 46] width 86 height 29
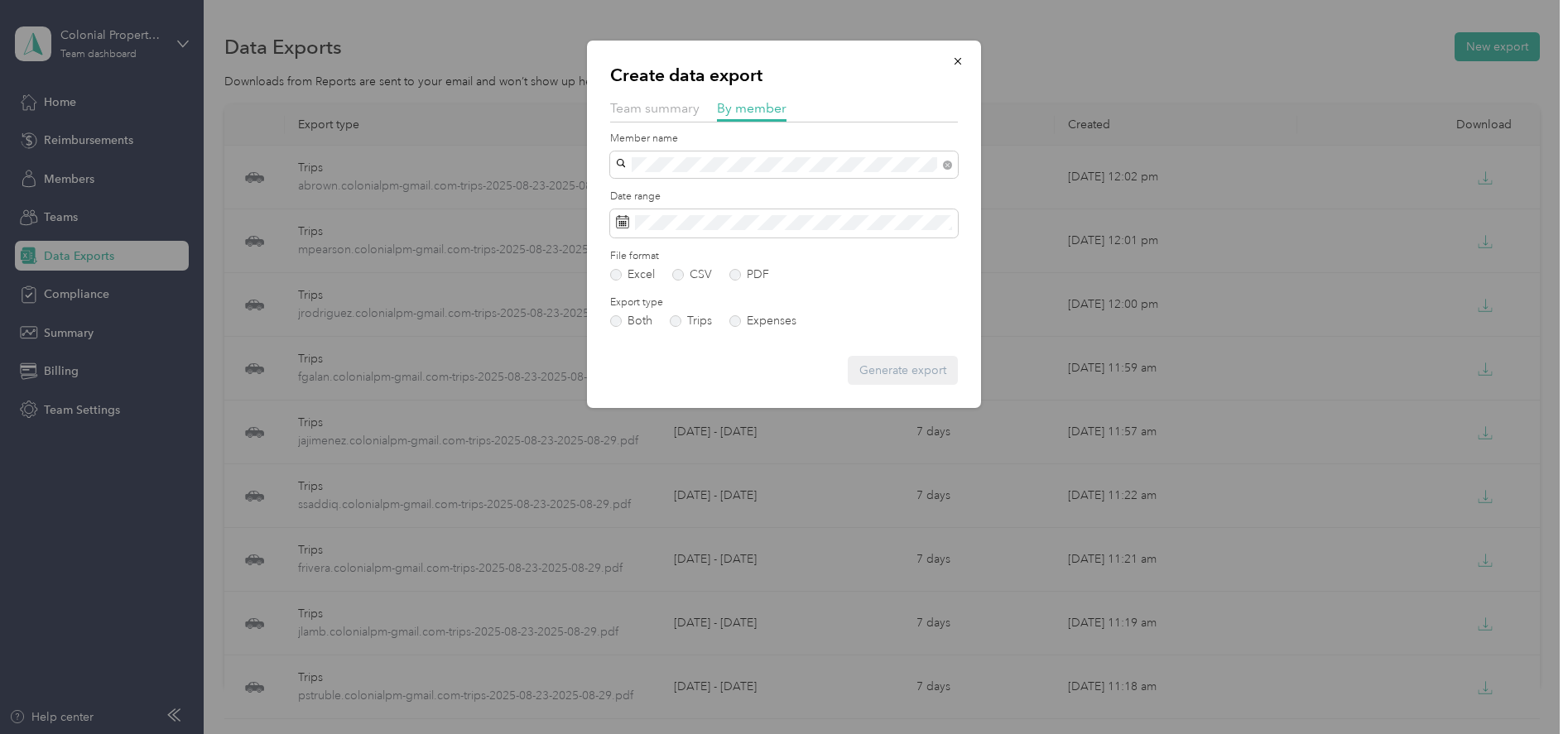
click at [665, 187] on span "[EMAIL_ADDRESS][DOMAIN_NAME]" at bounding box center [719, 193] width 195 height 14
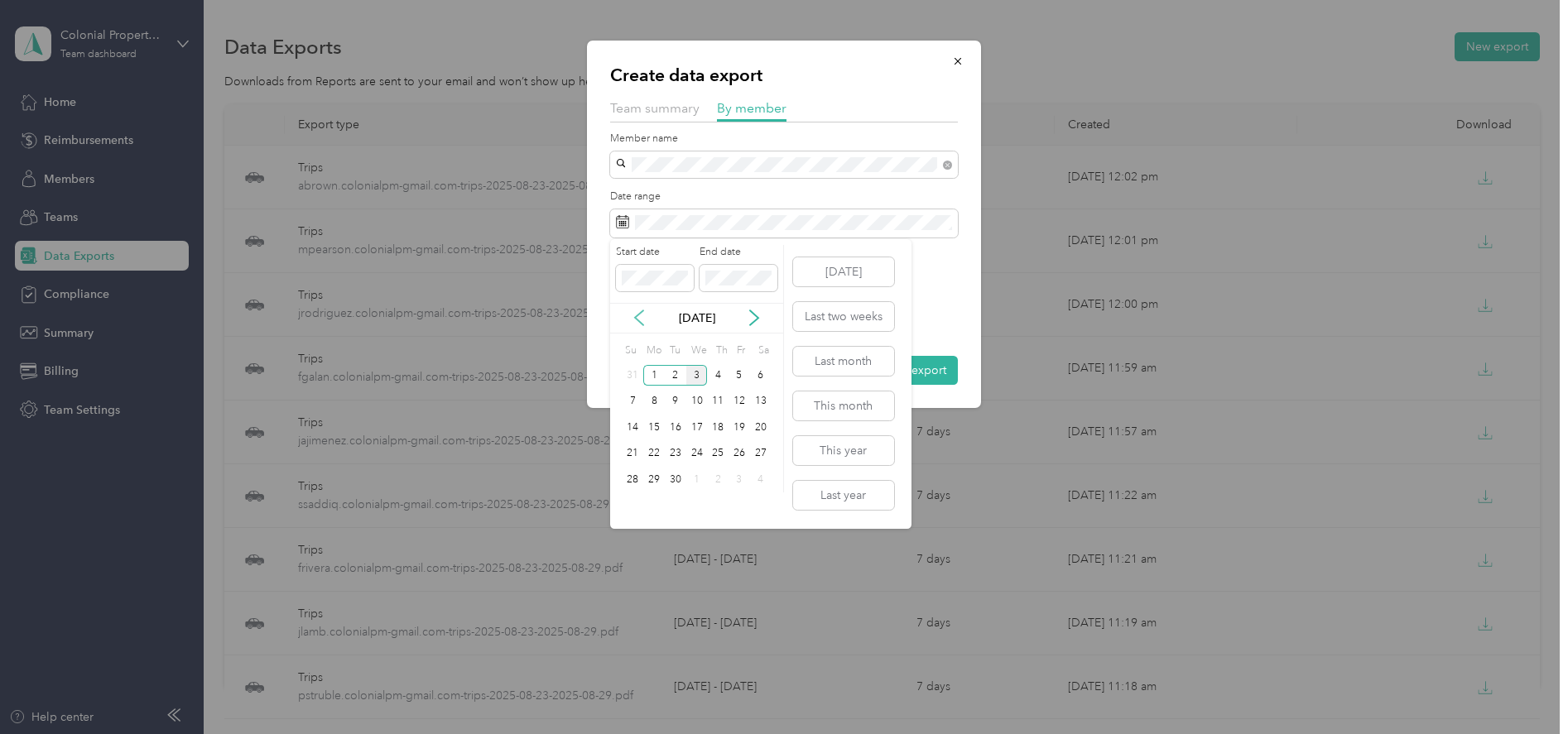
click at [640, 315] on icon at bounding box center [639, 318] width 17 height 17
click at [757, 453] on div "23" at bounding box center [760, 453] width 21 height 20
click at [740, 475] on div "29" at bounding box center [739, 479] width 21 height 20
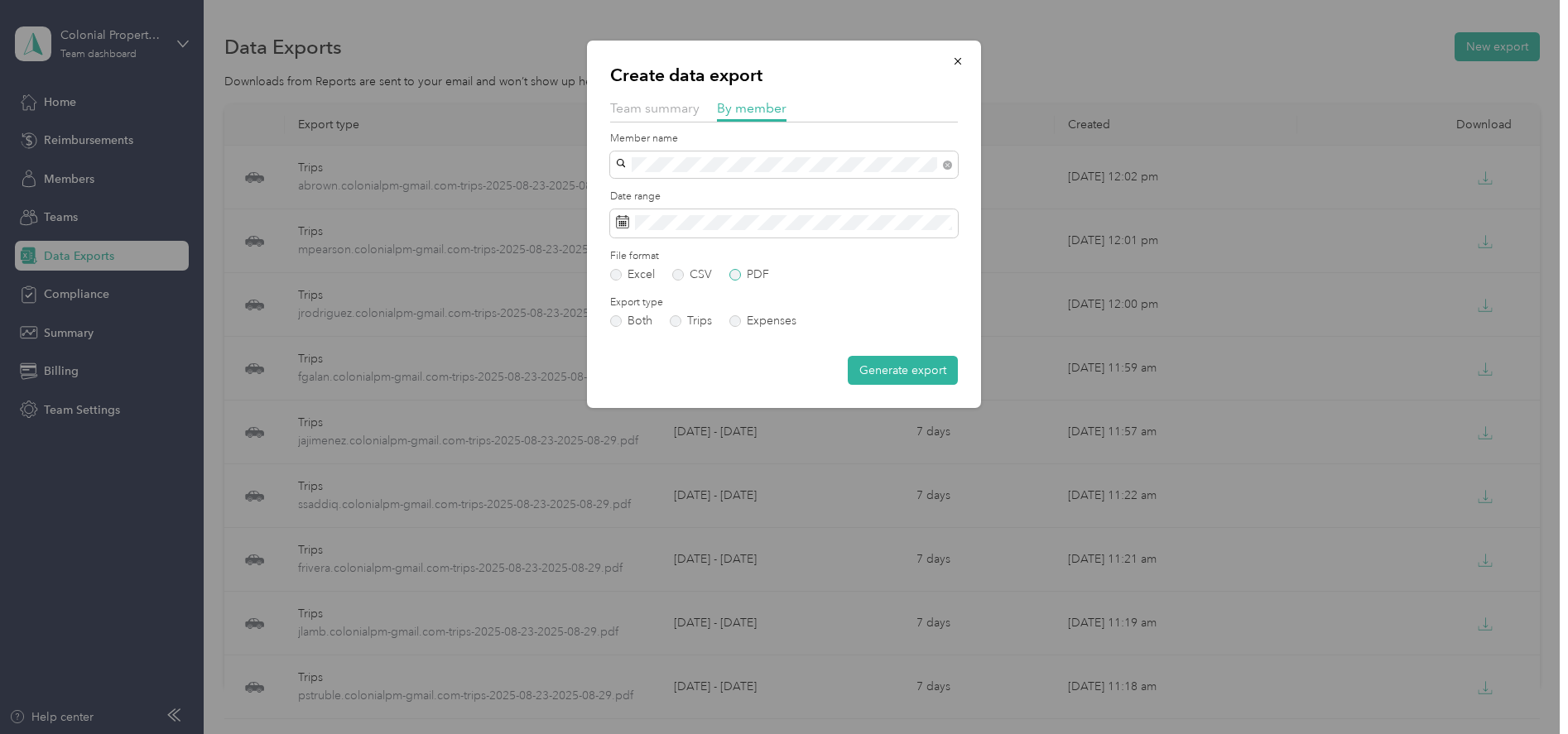
click at [737, 277] on label "PDF" at bounding box center [749, 275] width 40 height 11
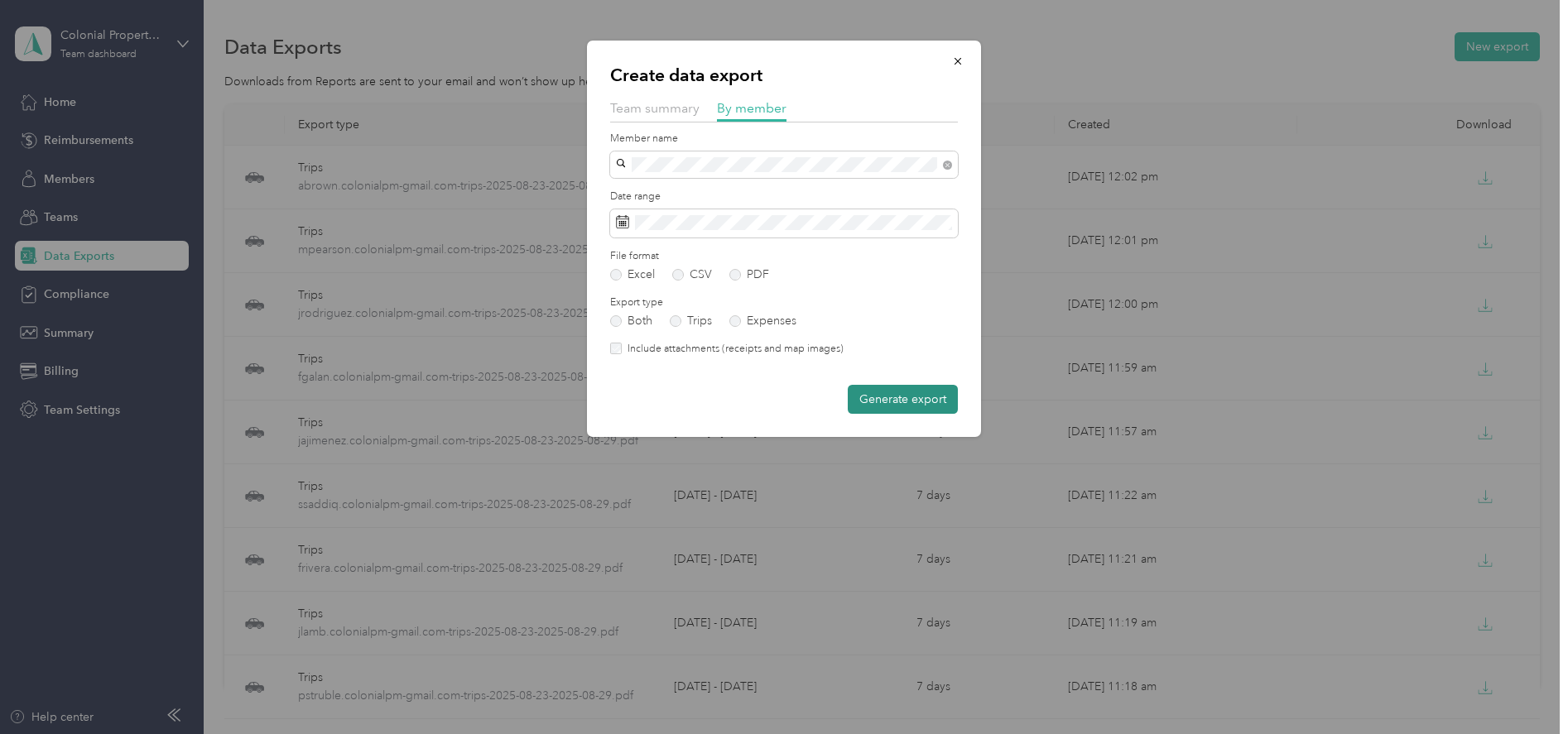
click at [872, 404] on button "Generate export" at bounding box center [903, 399] width 110 height 29
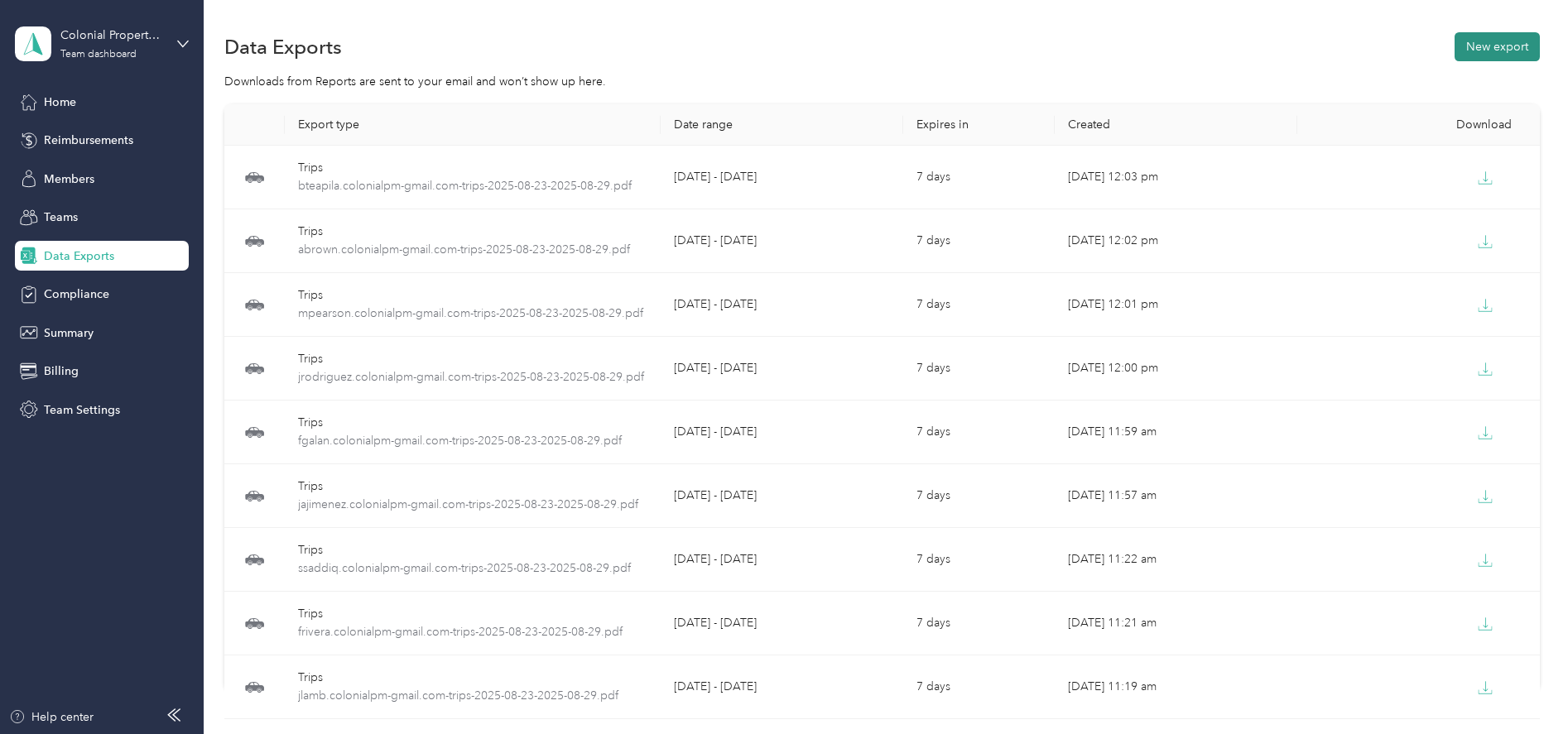
click at [1462, 50] on button "New export" at bounding box center [1497, 46] width 86 height 29
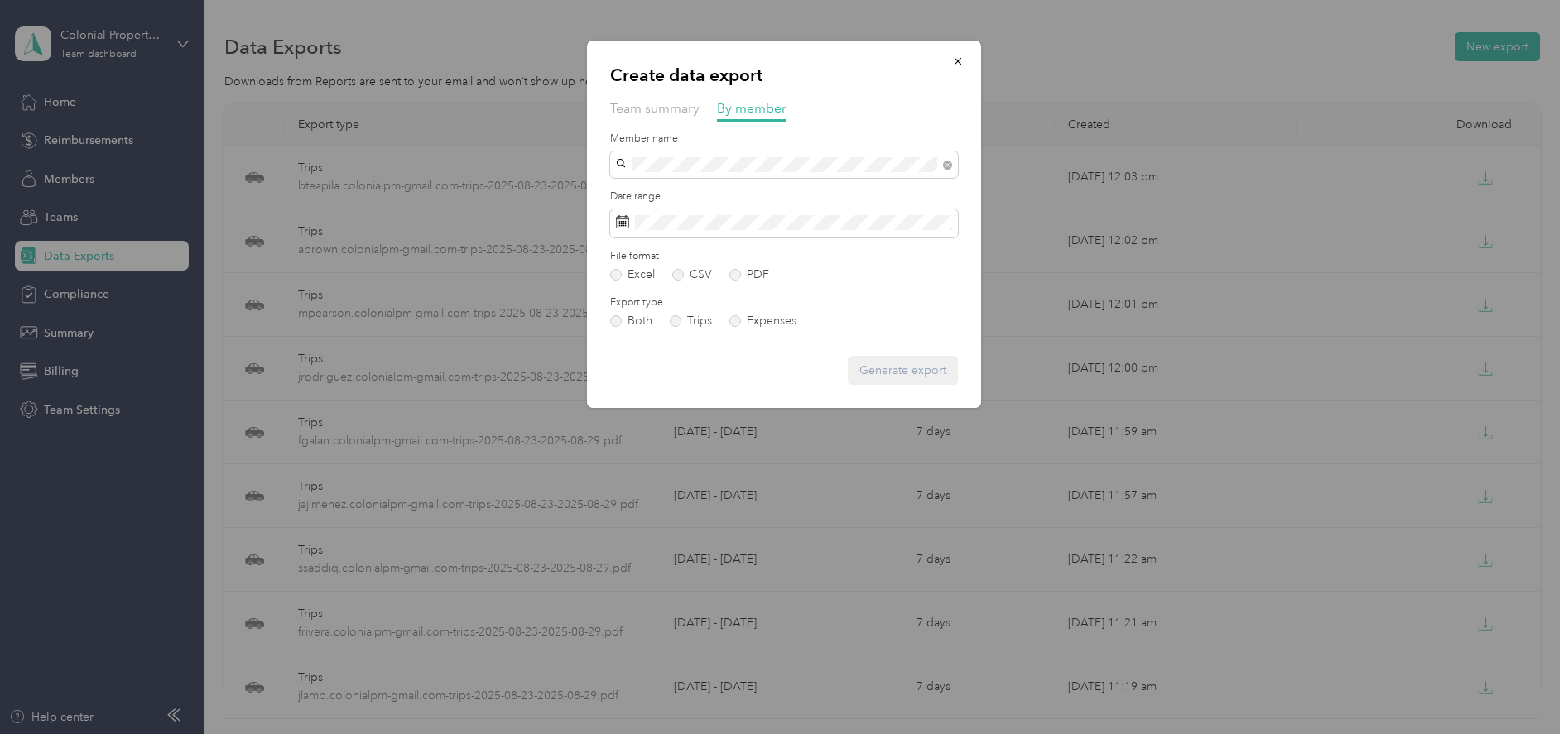
click at [652, 186] on span "[EMAIL_ADDRESS][DOMAIN_NAME]" at bounding box center [719, 189] width 195 height 14
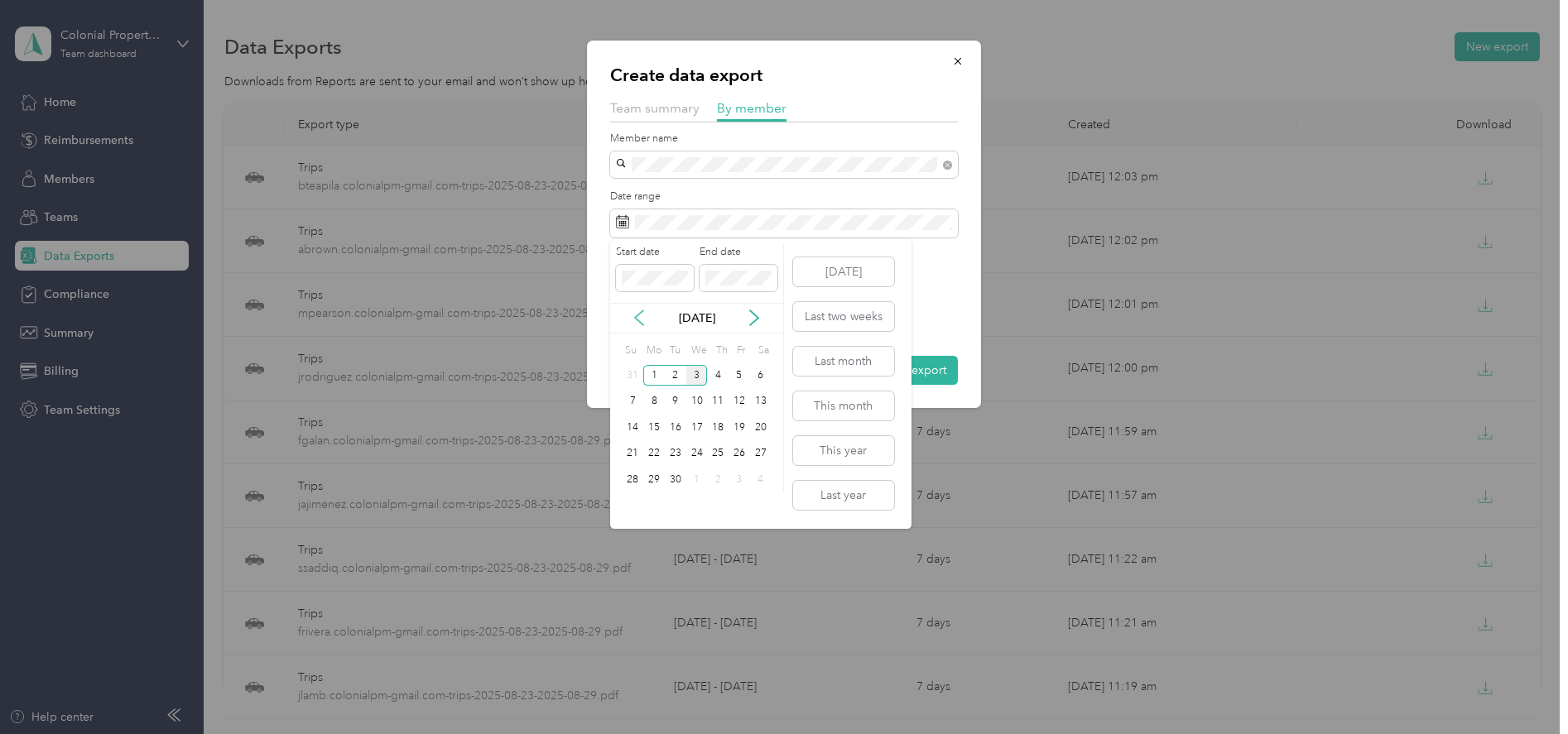
click at [639, 316] on icon at bounding box center [639, 318] width 17 height 17
click at [762, 459] on div "23" at bounding box center [760, 453] width 21 height 20
click at [743, 479] on div "29" at bounding box center [739, 479] width 21 height 20
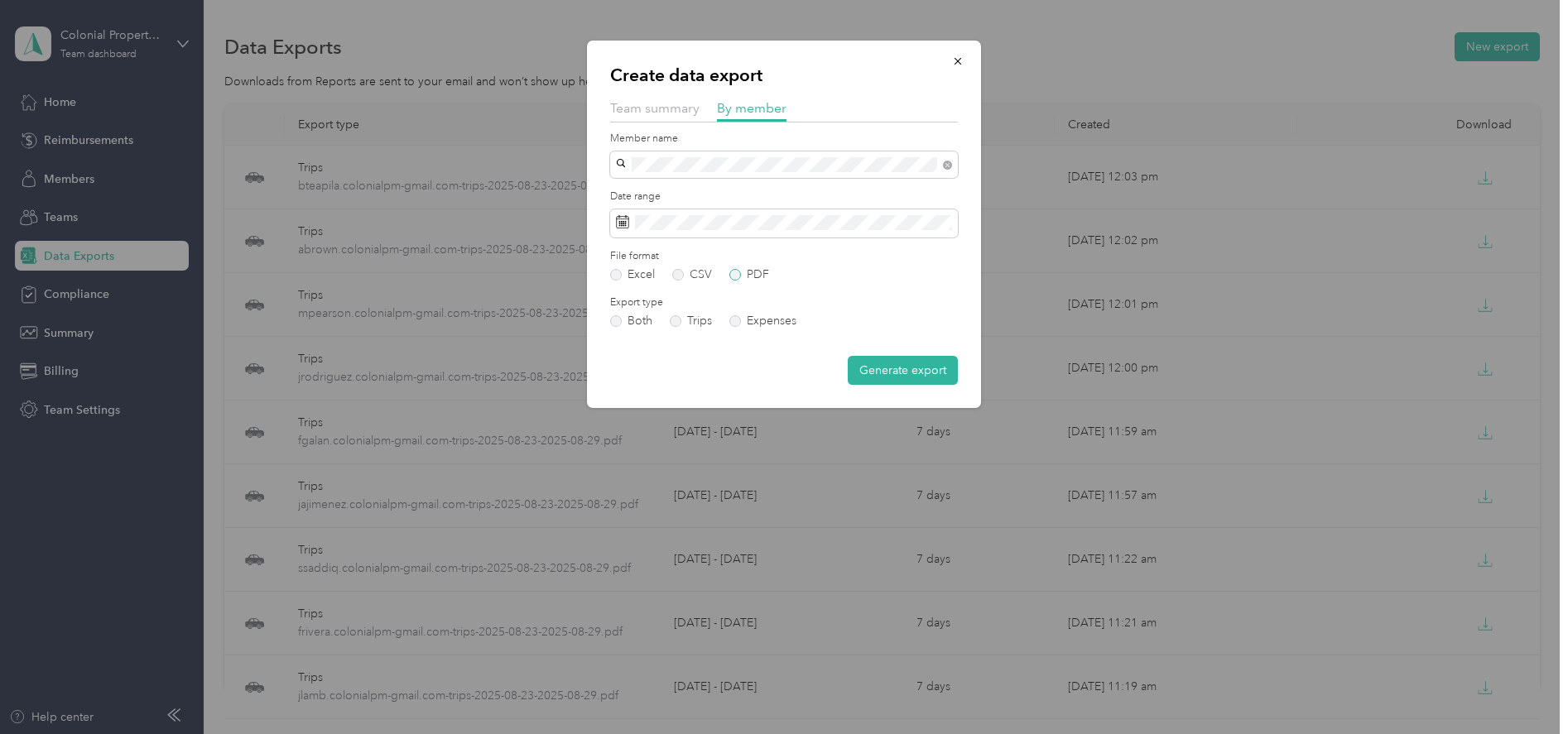
click at [735, 274] on label "PDF" at bounding box center [749, 275] width 40 height 11
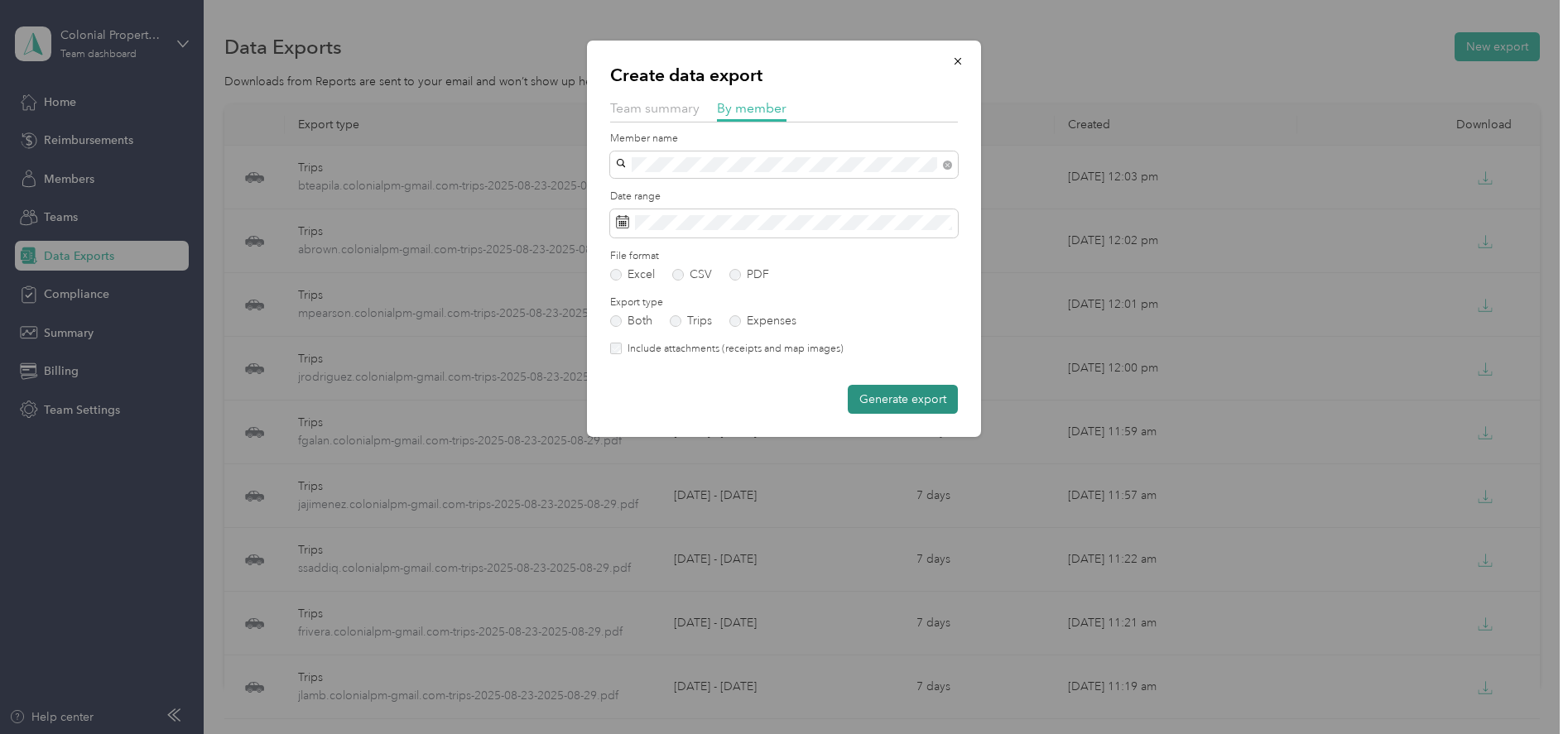
click at [883, 404] on button "Generate export" at bounding box center [903, 399] width 110 height 29
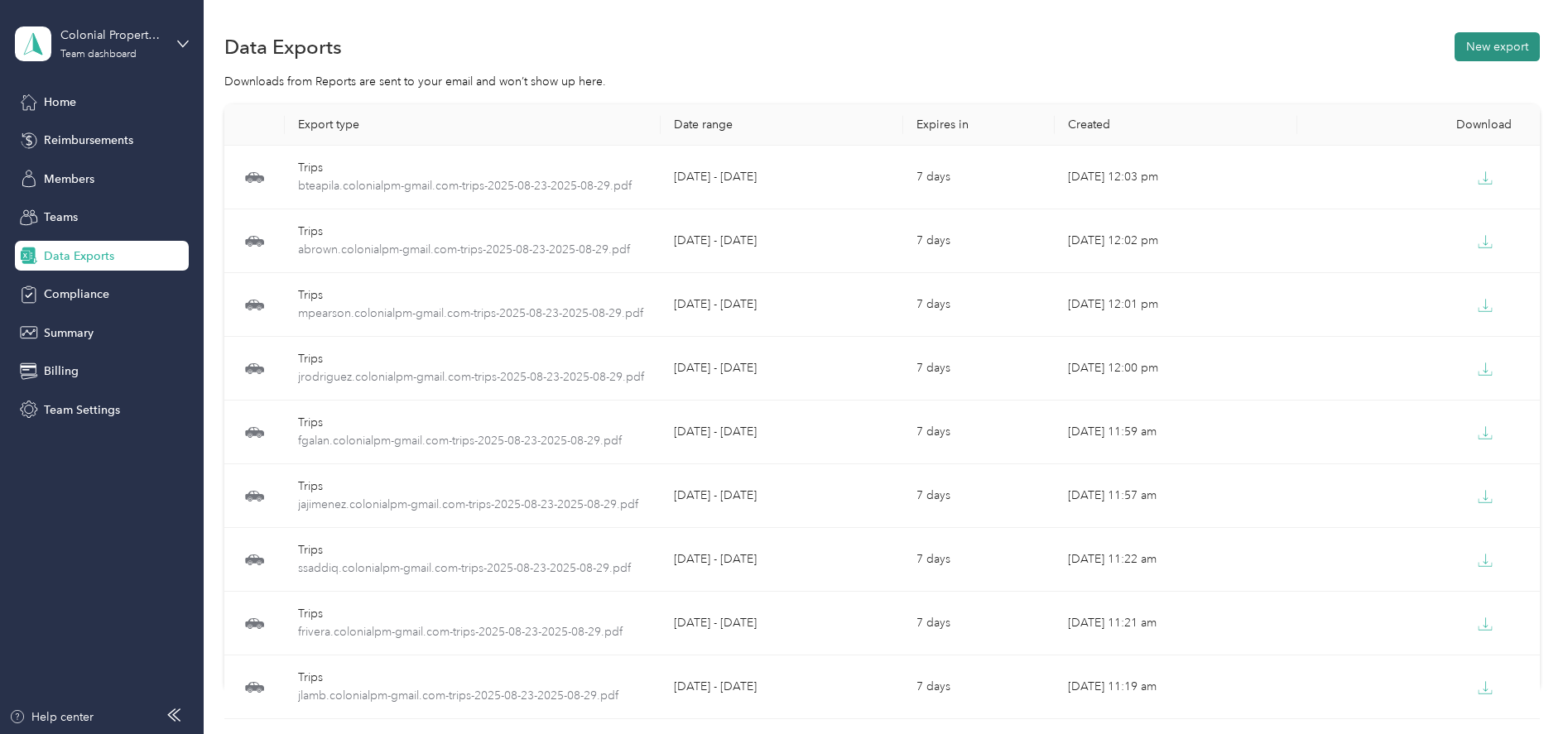
click at [1494, 52] on button "New export" at bounding box center [1497, 46] width 86 height 29
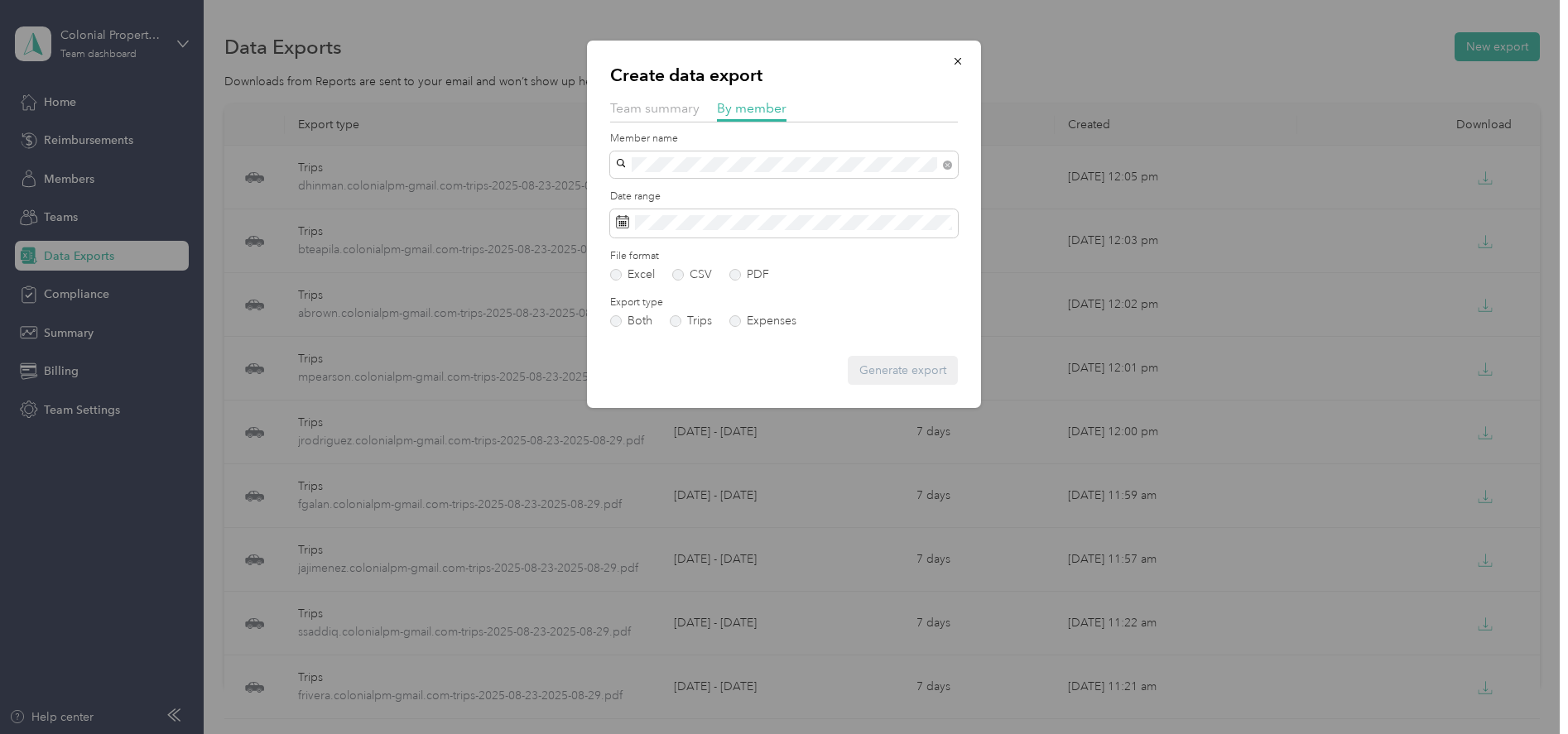
click at [657, 183] on li "[EMAIL_ADDRESS][DOMAIN_NAME]" at bounding box center [784, 187] width 348 height 29
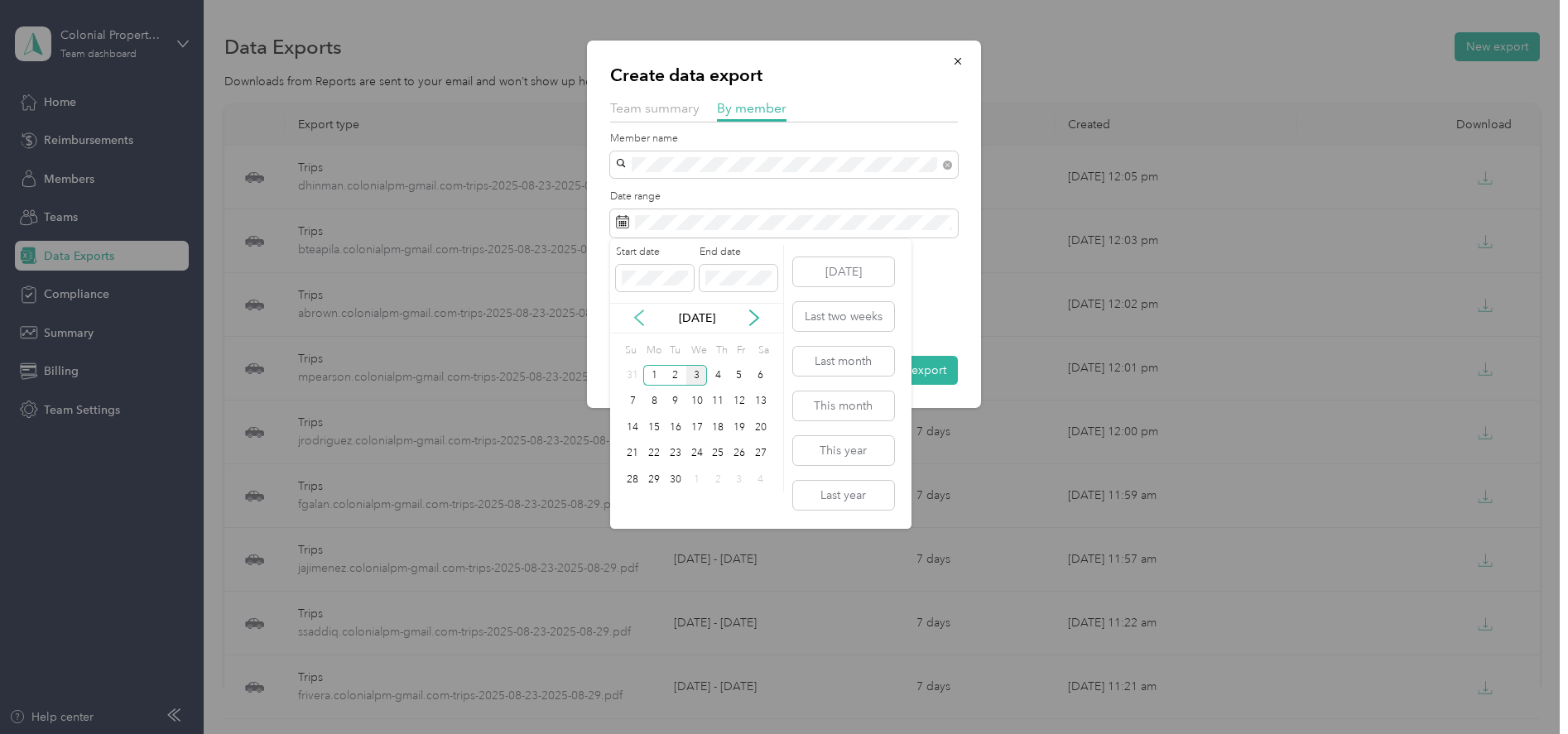
click at [639, 318] on icon at bounding box center [639, 318] width 17 height 17
click at [764, 445] on div "23" at bounding box center [760, 453] width 21 height 20
click at [737, 476] on div "29" at bounding box center [739, 479] width 21 height 20
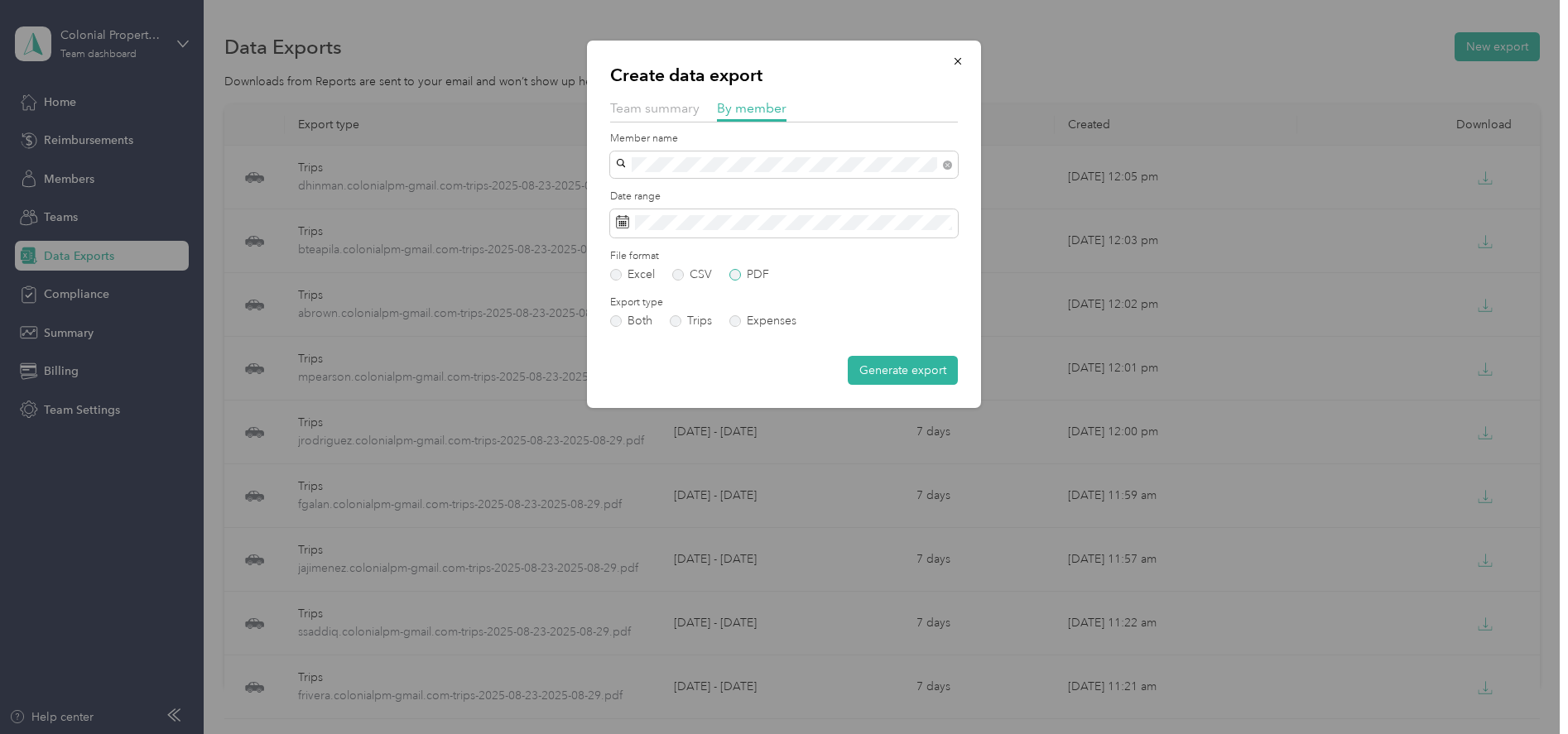
click at [734, 277] on label "PDF" at bounding box center [749, 275] width 40 height 11
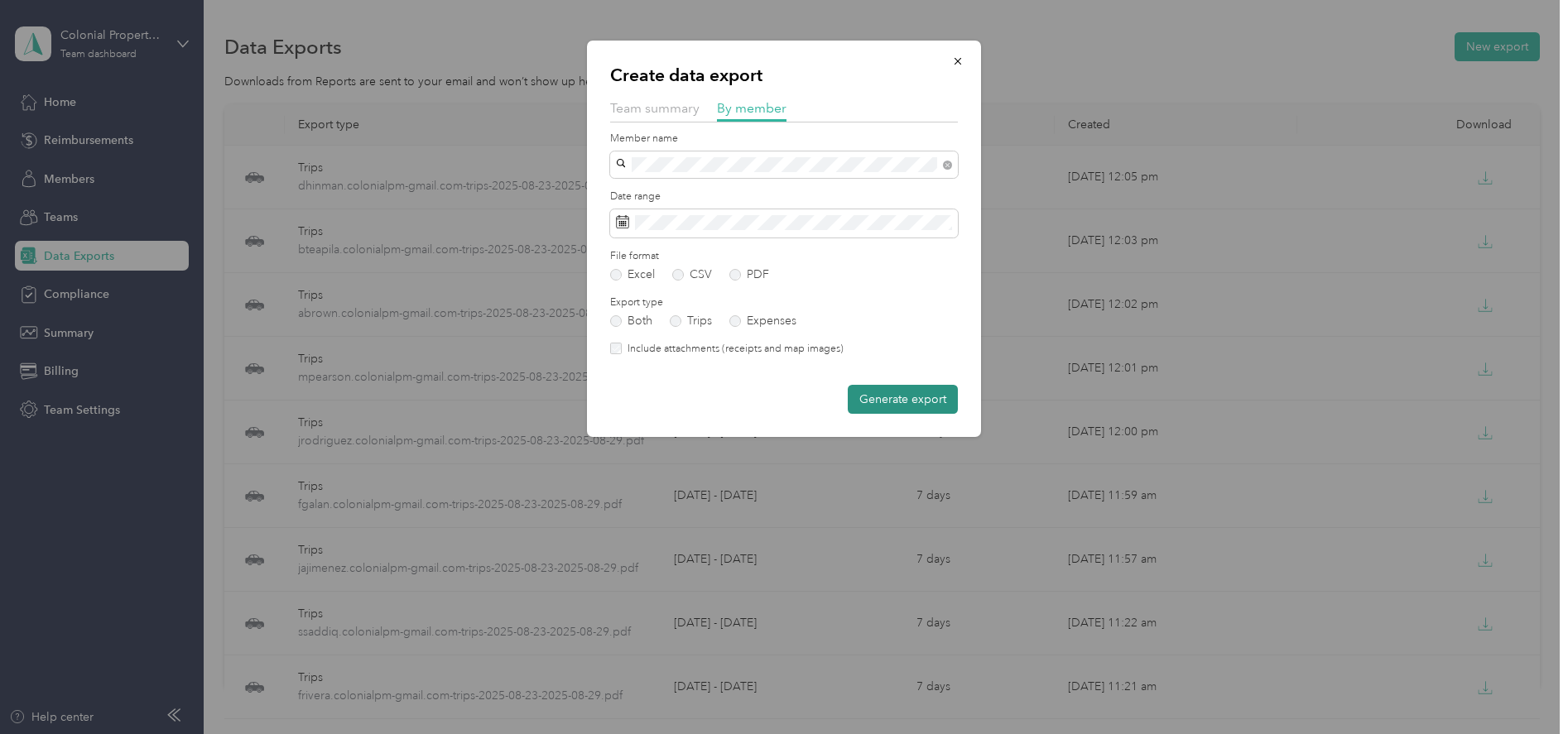
click at [869, 401] on button "Generate export" at bounding box center [903, 399] width 110 height 29
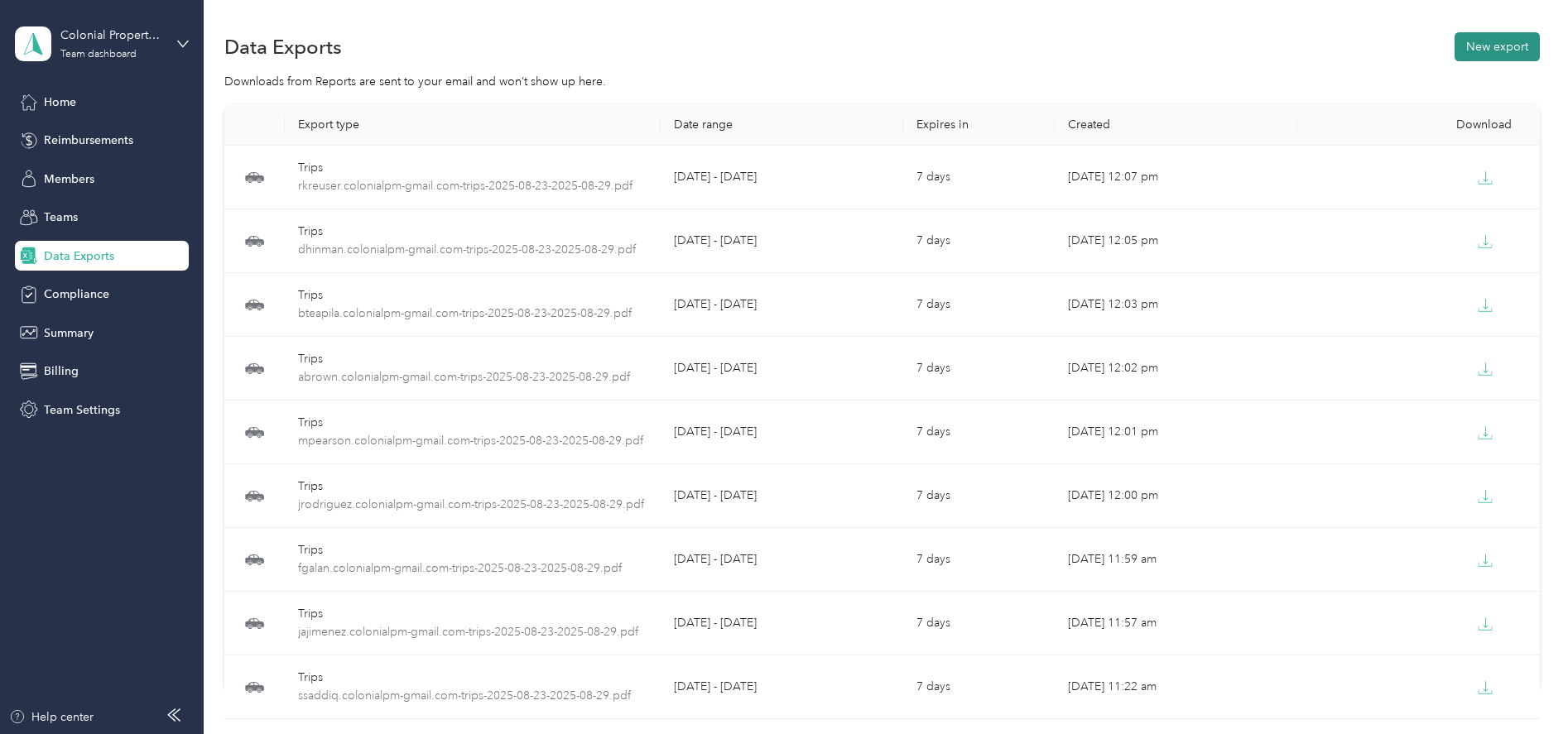
click at [1486, 55] on button "New export" at bounding box center [1497, 46] width 86 height 29
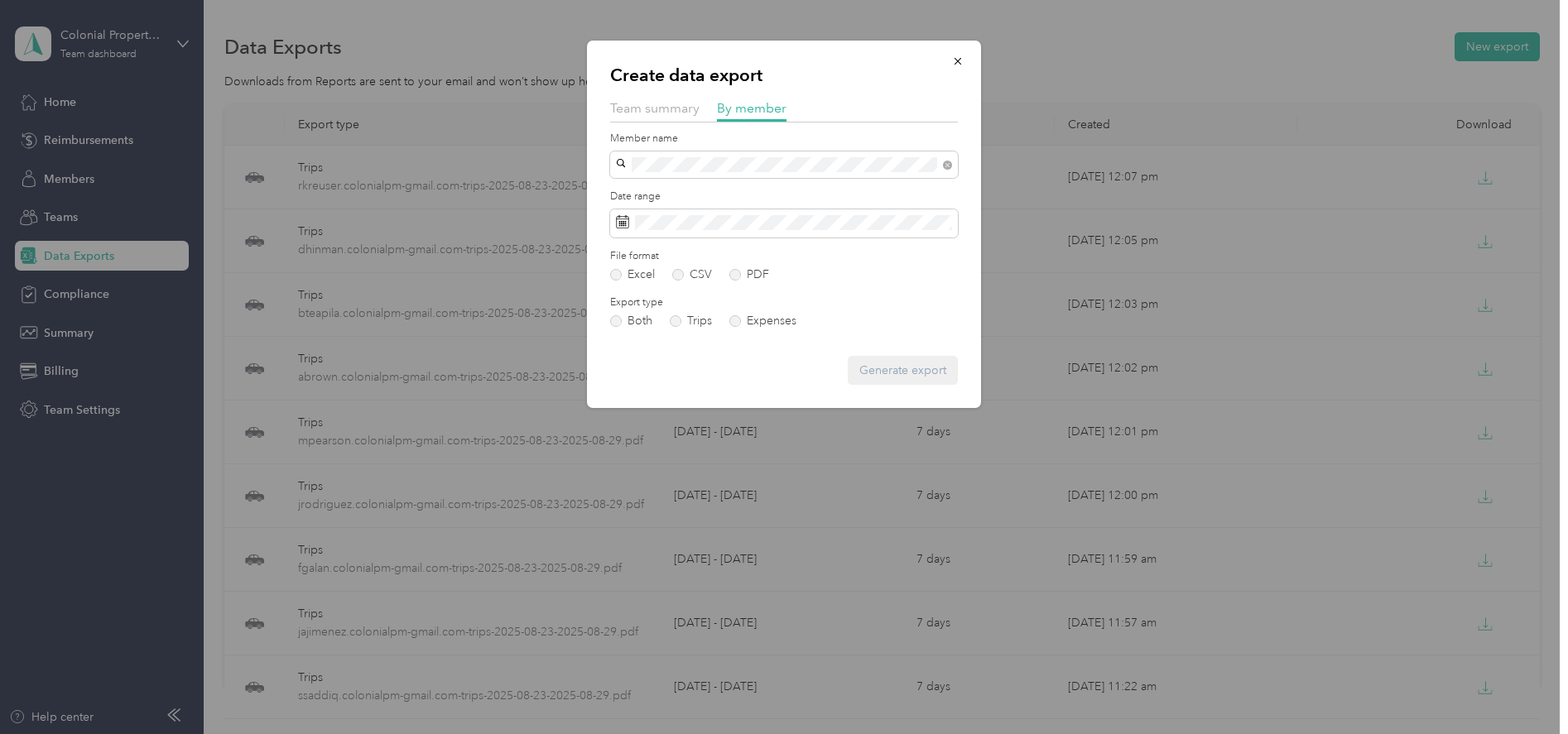
click at [668, 187] on span "[EMAIL_ADDRESS][DOMAIN_NAME]" at bounding box center [719, 190] width 195 height 14
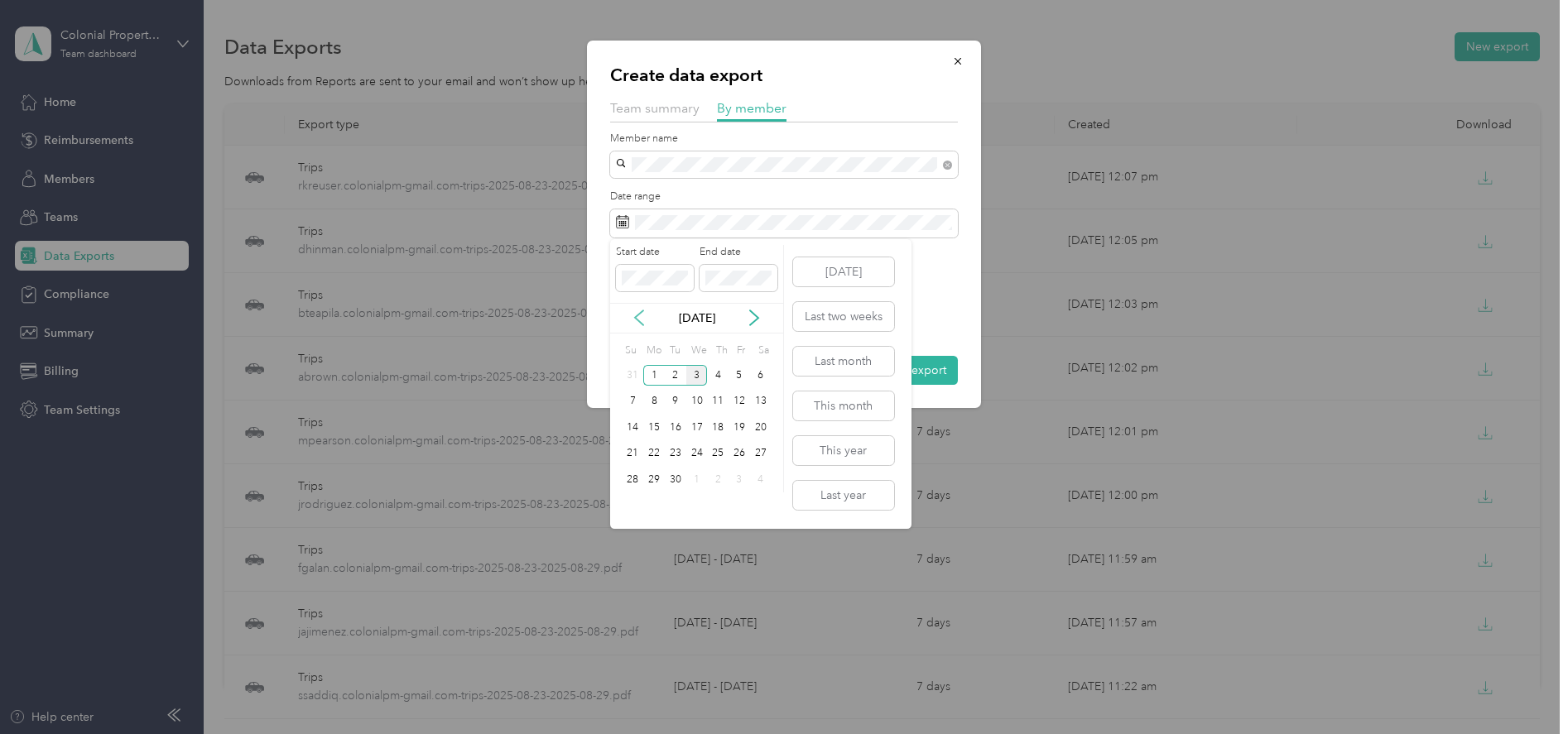
click at [635, 312] on icon at bounding box center [639, 318] width 17 height 17
click at [751, 426] on div "16" at bounding box center [760, 427] width 21 height 20
click at [732, 452] on div "22" at bounding box center [739, 453] width 21 height 20
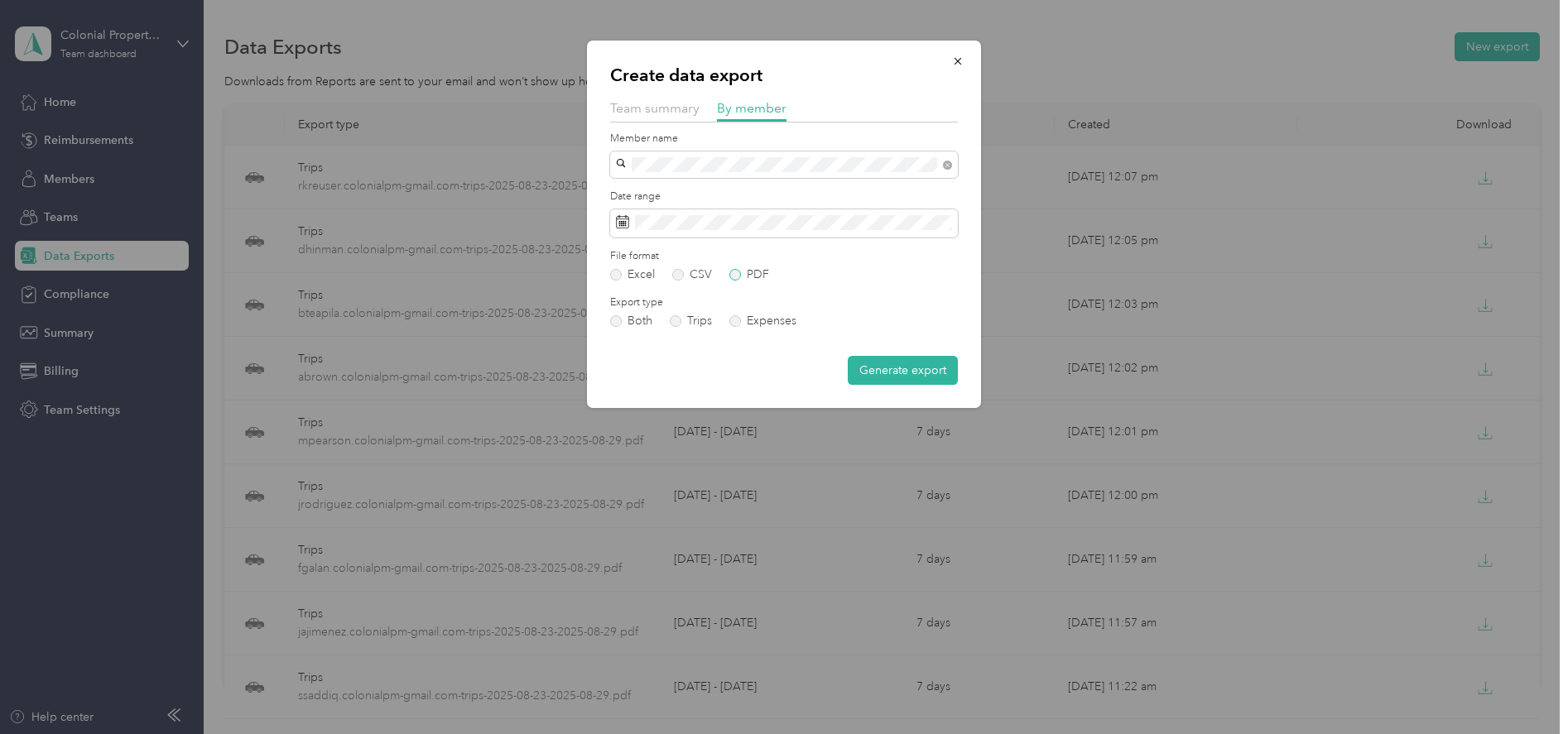
click at [738, 276] on label "PDF" at bounding box center [749, 275] width 40 height 11
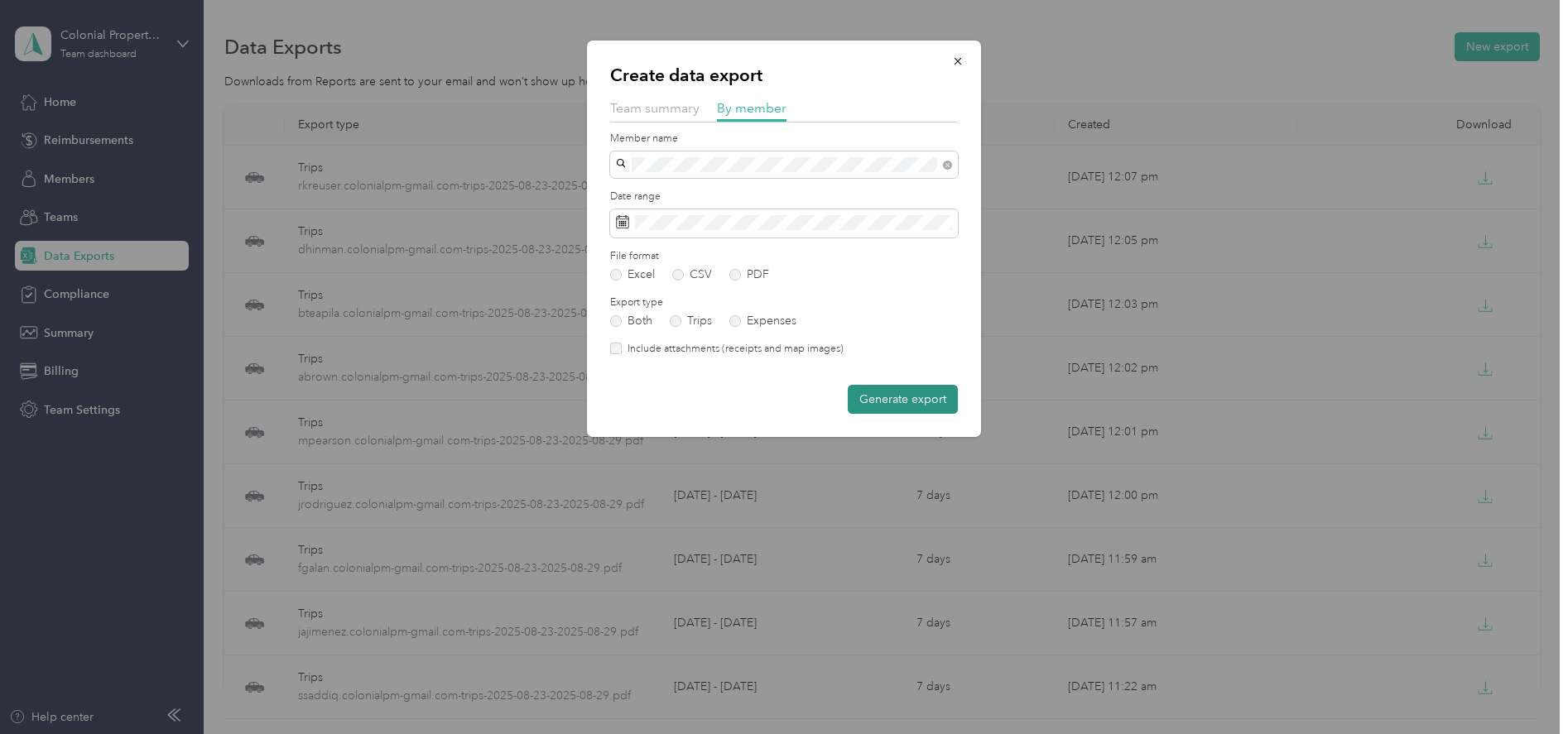
click at [891, 411] on button "Generate export" at bounding box center [903, 399] width 110 height 29
